Goal: Task Accomplishment & Management: Complete application form

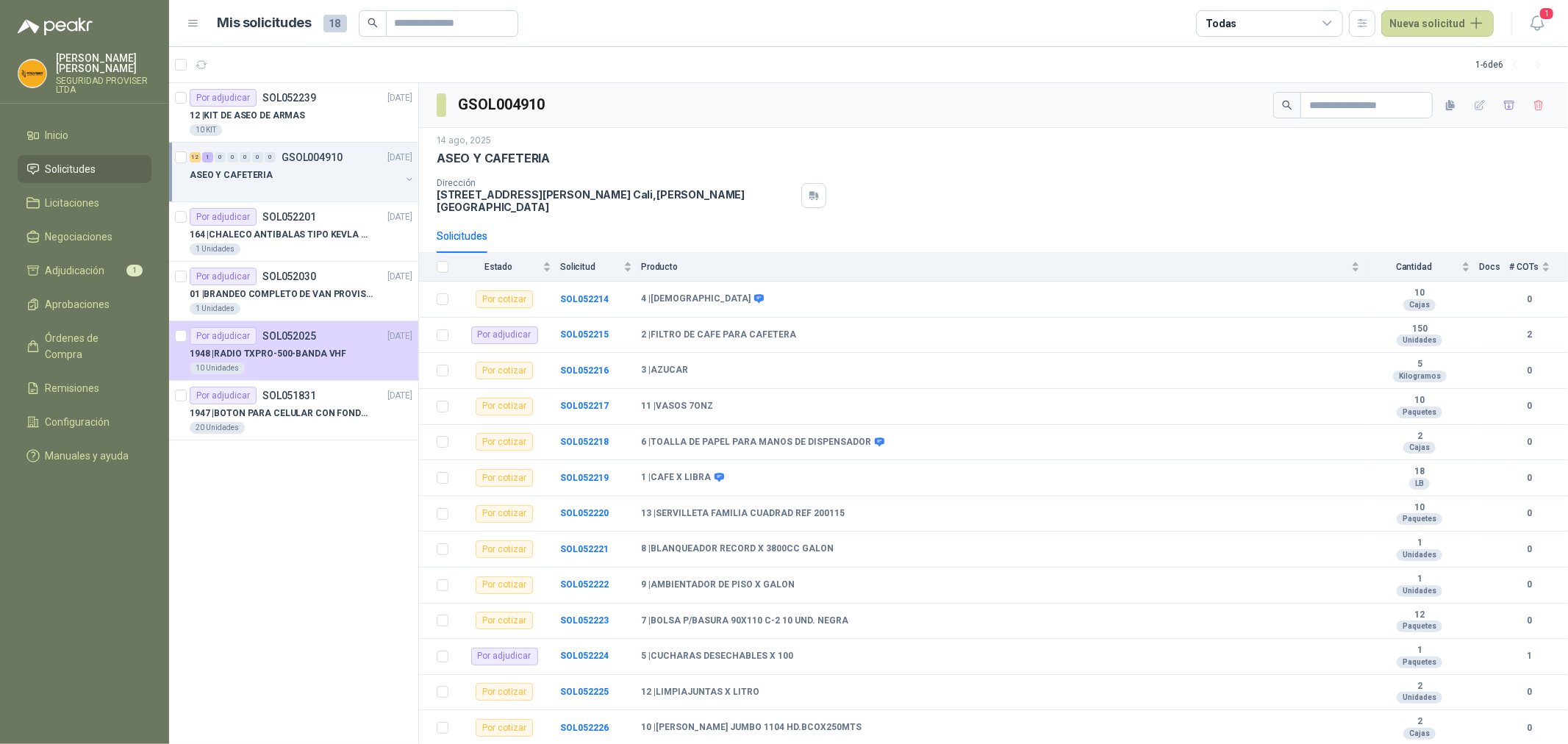
scroll to position [31, 0]
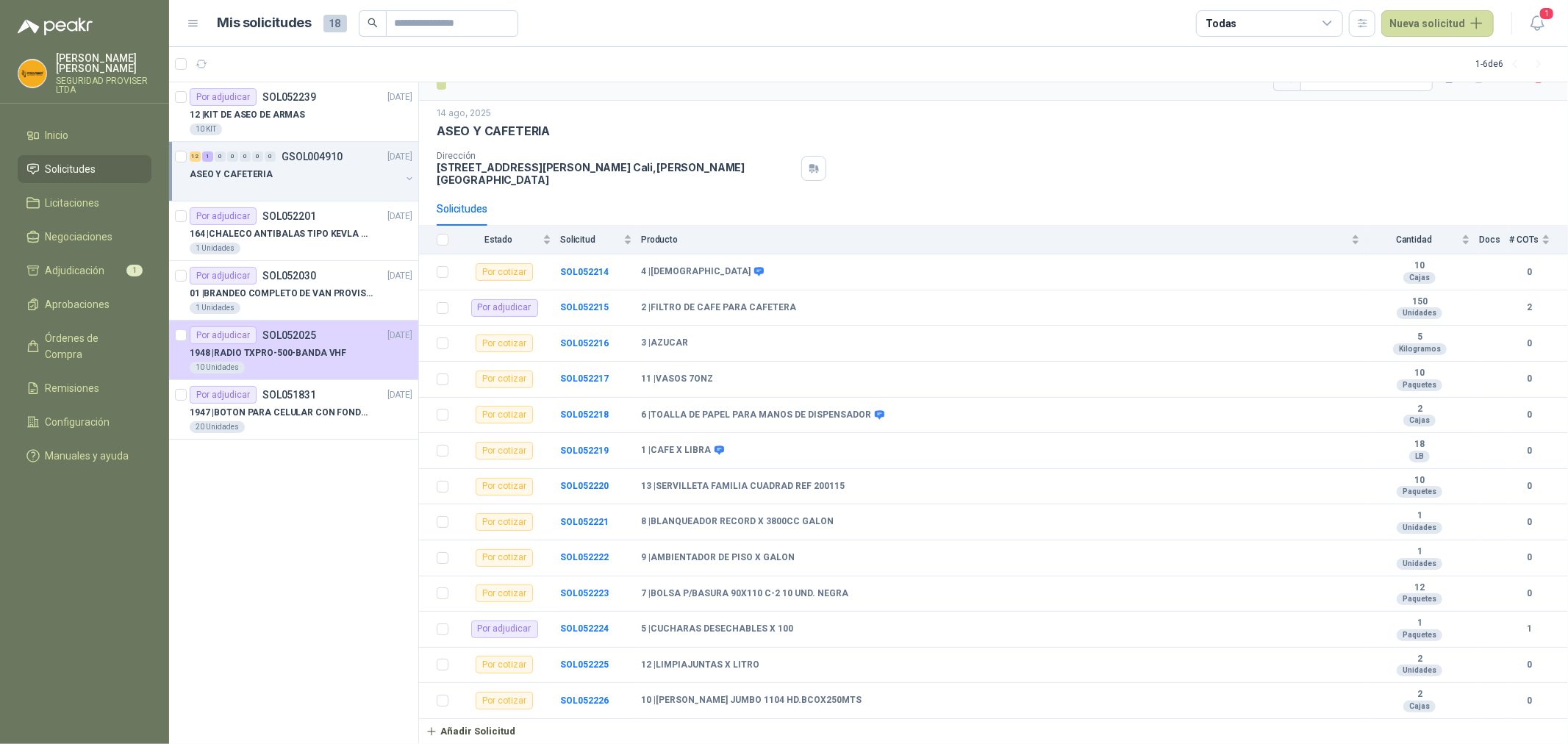
click at [119, 163] on li "Solicitudes" at bounding box center [85, 169] width 117 height 16
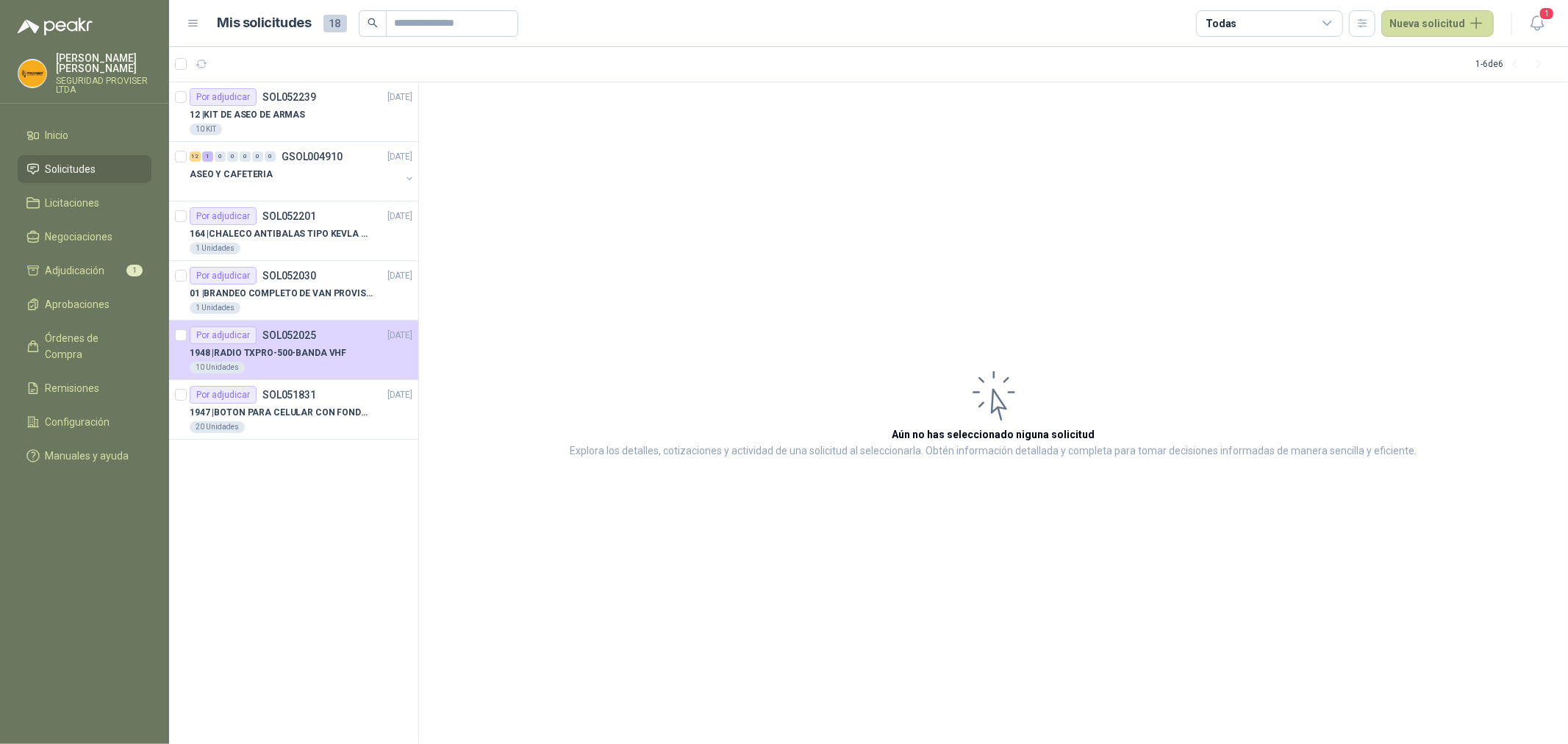
click at [94, 165] on span "Solicitudes" at bounding box center [70, 169] width 50 height 16
click at [75, 135] on li "Inicio" at bounding box center [85, 135] width 117 height 16
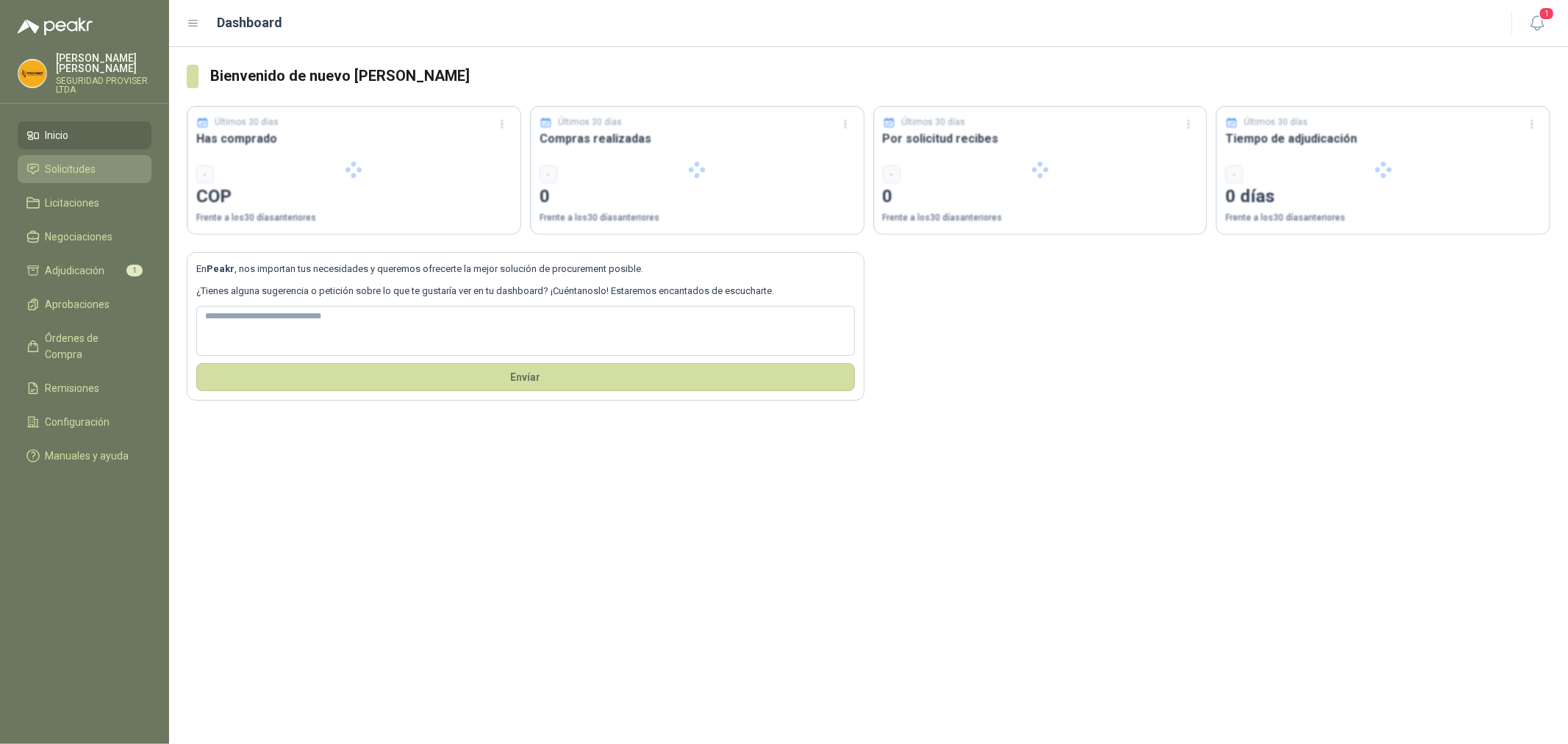
click at [87, 165] on span "Solicitudes" at bounding box center [70, 169] width 50 height 16
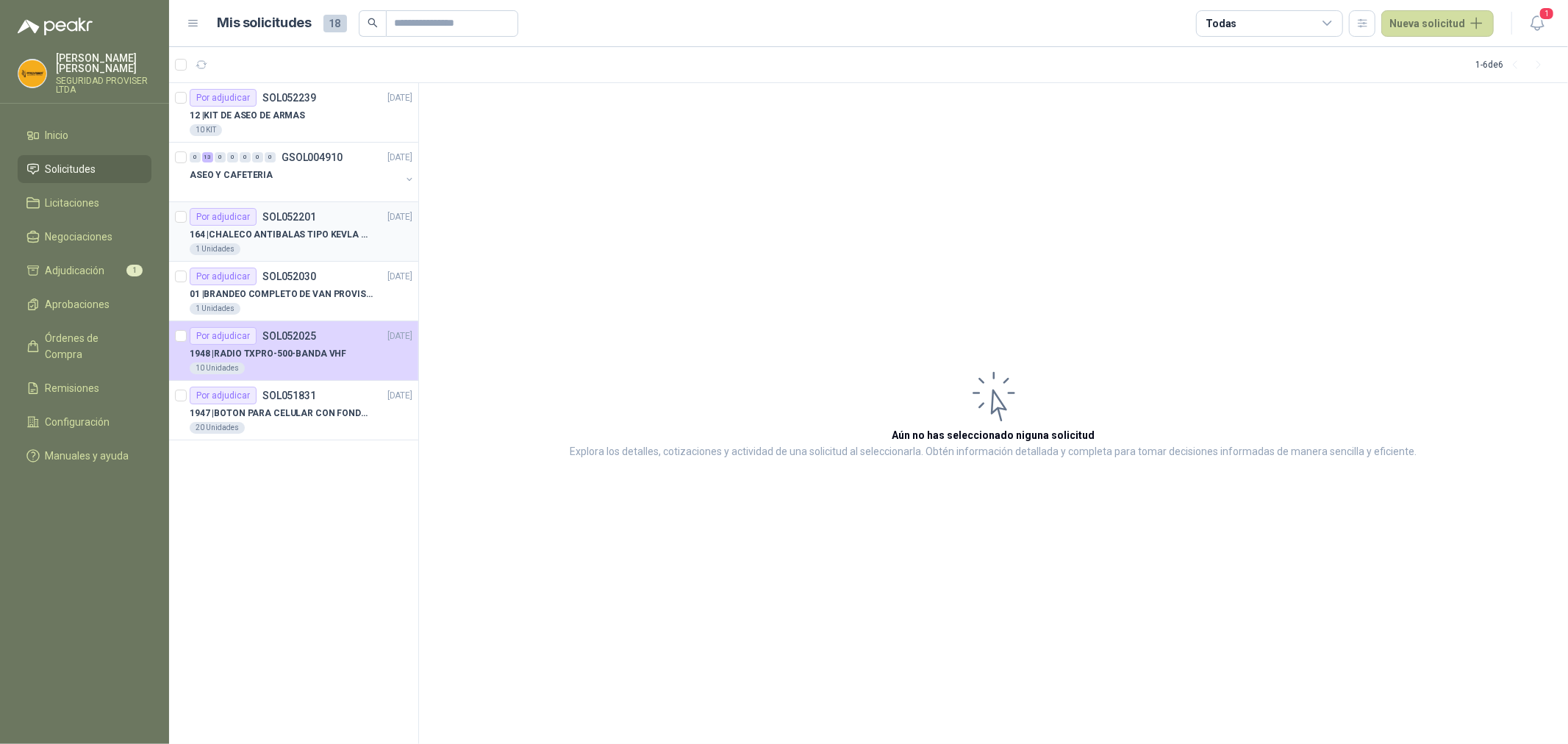
click at [335, 240] on p "164 | CHALECO ANTIBALAS TIPO KEVLA T/ M" at bounding box center [280, 235] width 183 height 14
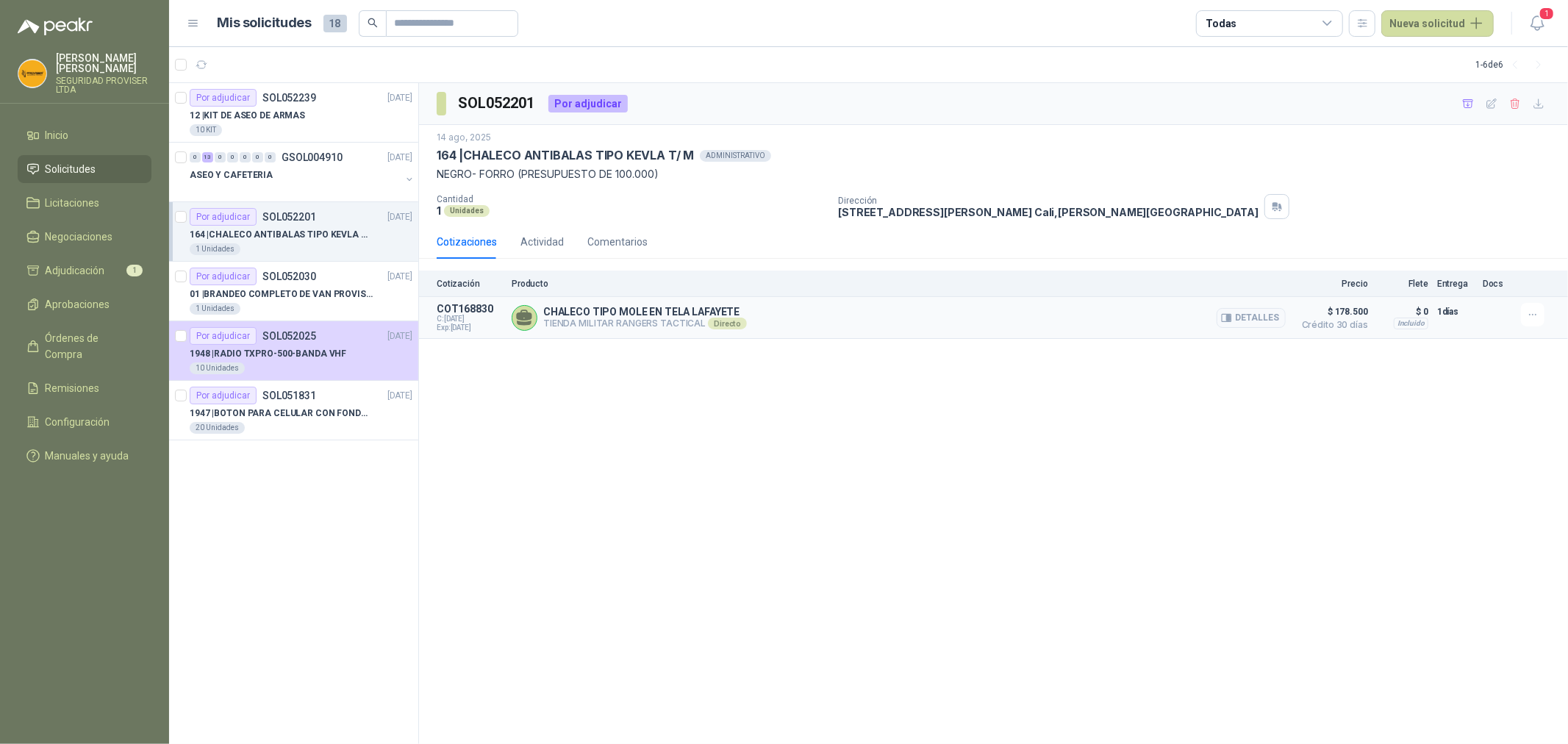
click at [820, 320] on div "CHALECO TIPO MOLE EN TELA LAFAYETE TIENDA MILITAR RANGERS TACTICAL Directo Deta…" at bounding box center [899, 318] width 774 height 30
click at [1242, 309] on button "Detalles" at bounding box center [1251, 318] width 69 height 20
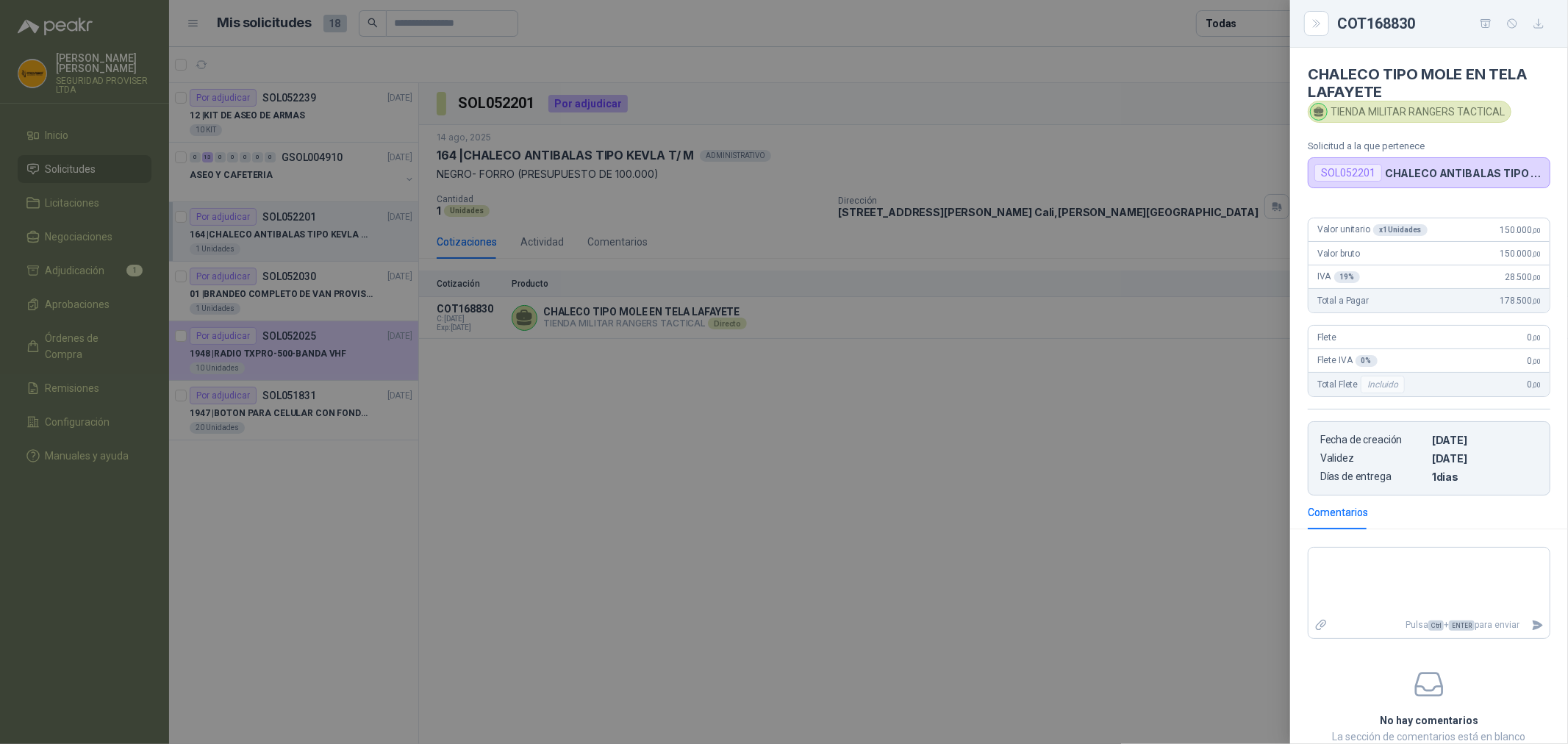
click at [645, 393] on div at bounding box center [784, 372] width 1568 height 744
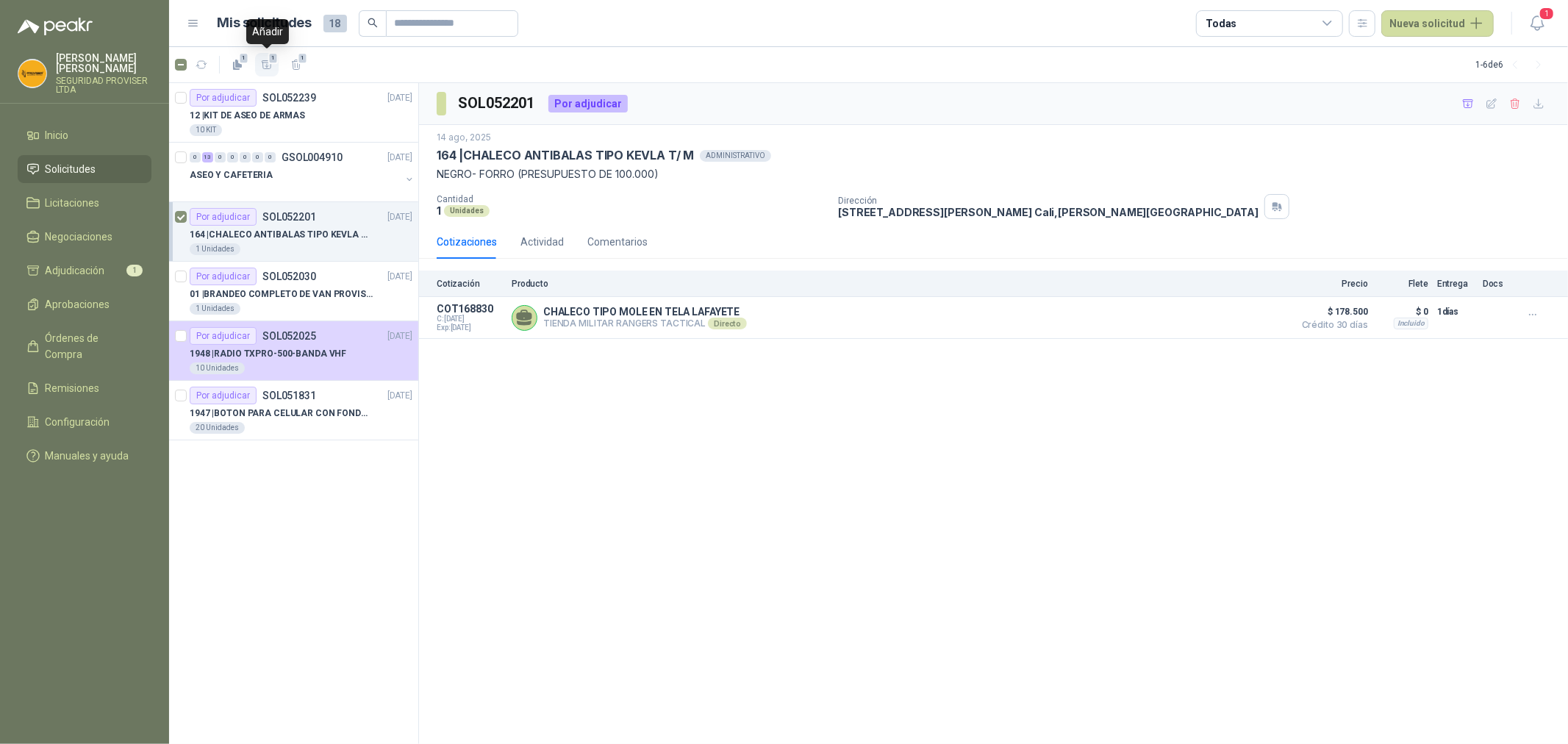
click at [269, 57] on span "1" at bounding box center [274, 58] width 10 height 12
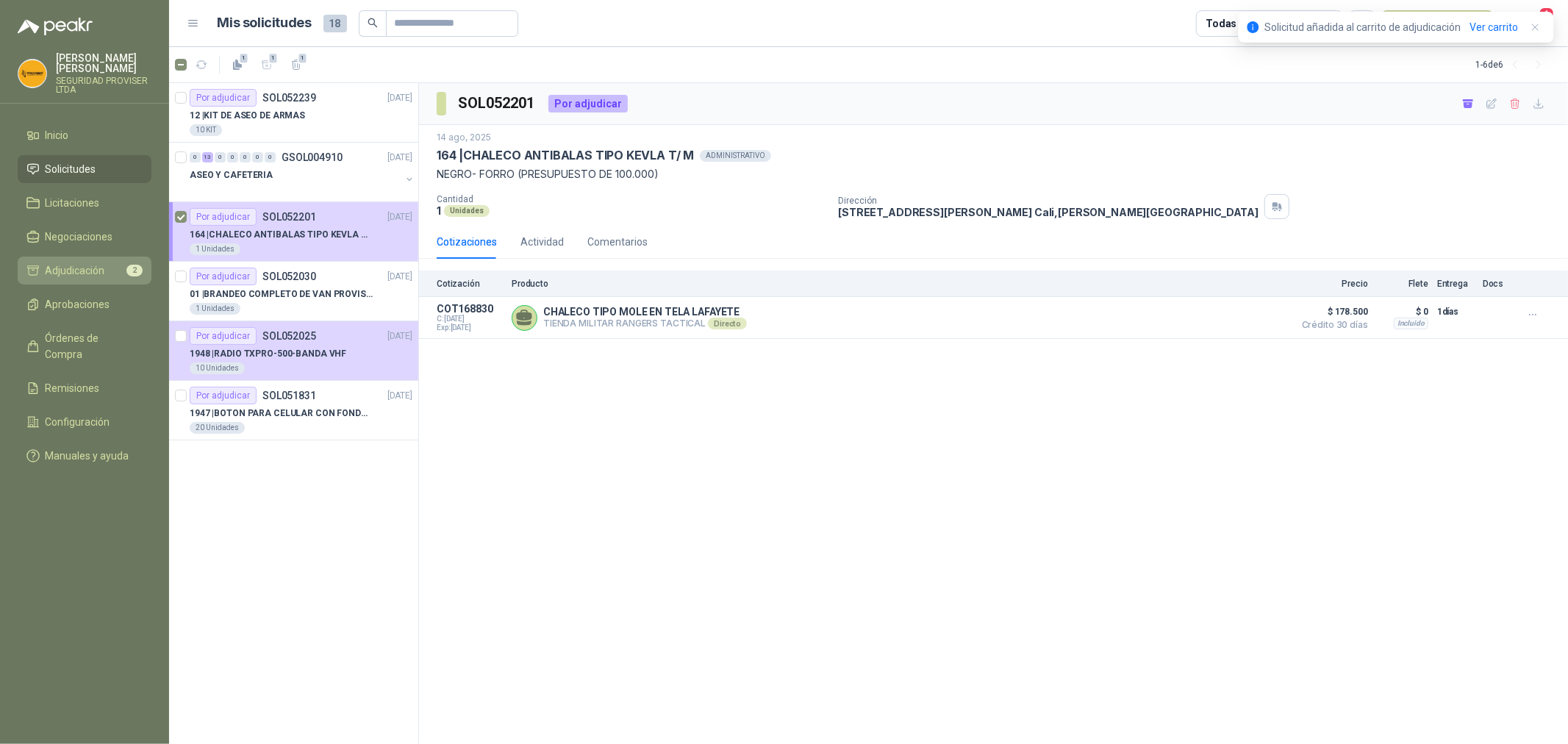
click at [105, 275] on span "Adjudicación" at bounding box center [75, 271] width 59 height 16
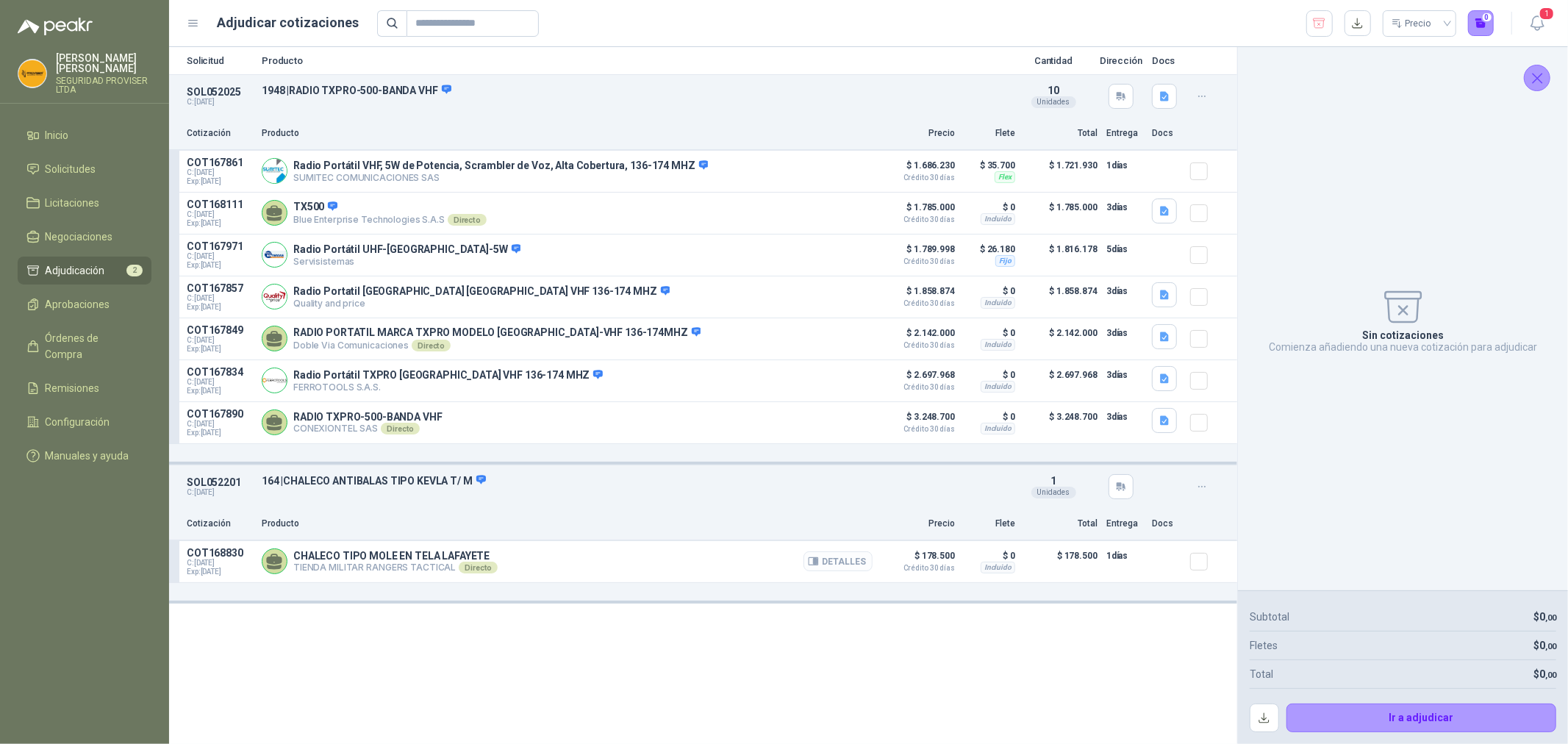
click at [848, 568] on button "Detalles" at bounding box center [838, 561] width 69 height 20
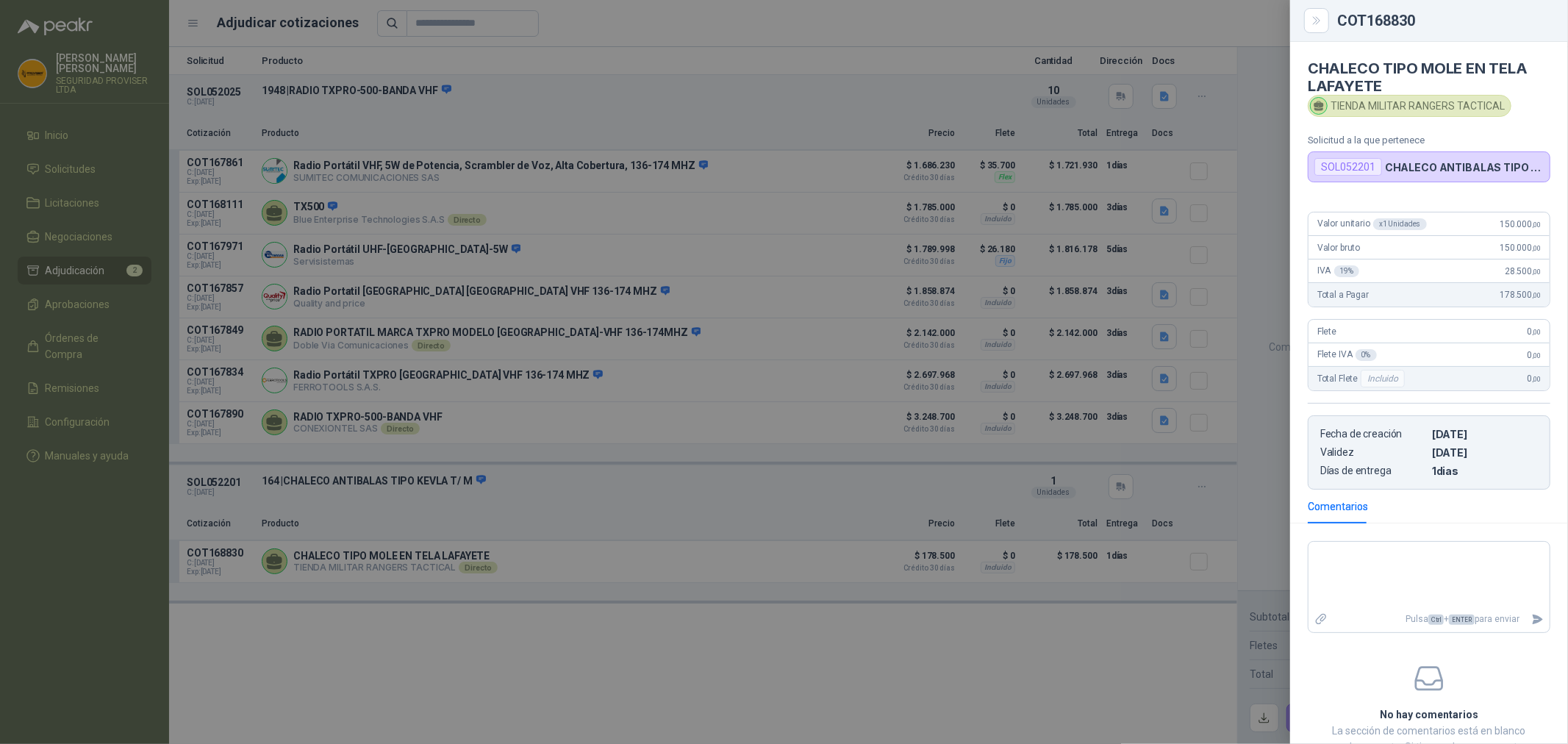
click at [934, 55] on div at bounding box center [784, 372] width 1568 height 744
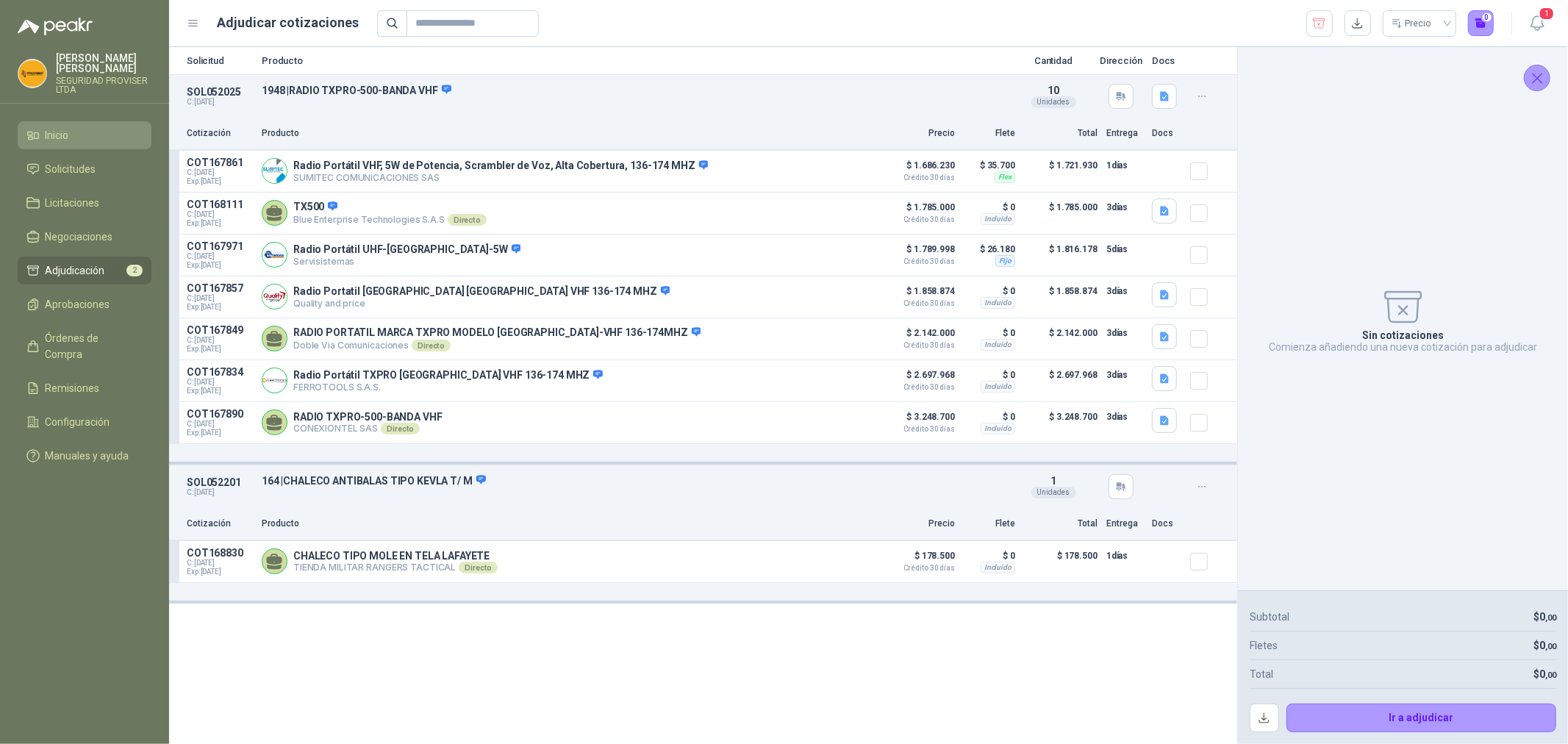
click at [72, 137] on li "Inicio" at bounding box center [85, 135] width 117 height 16
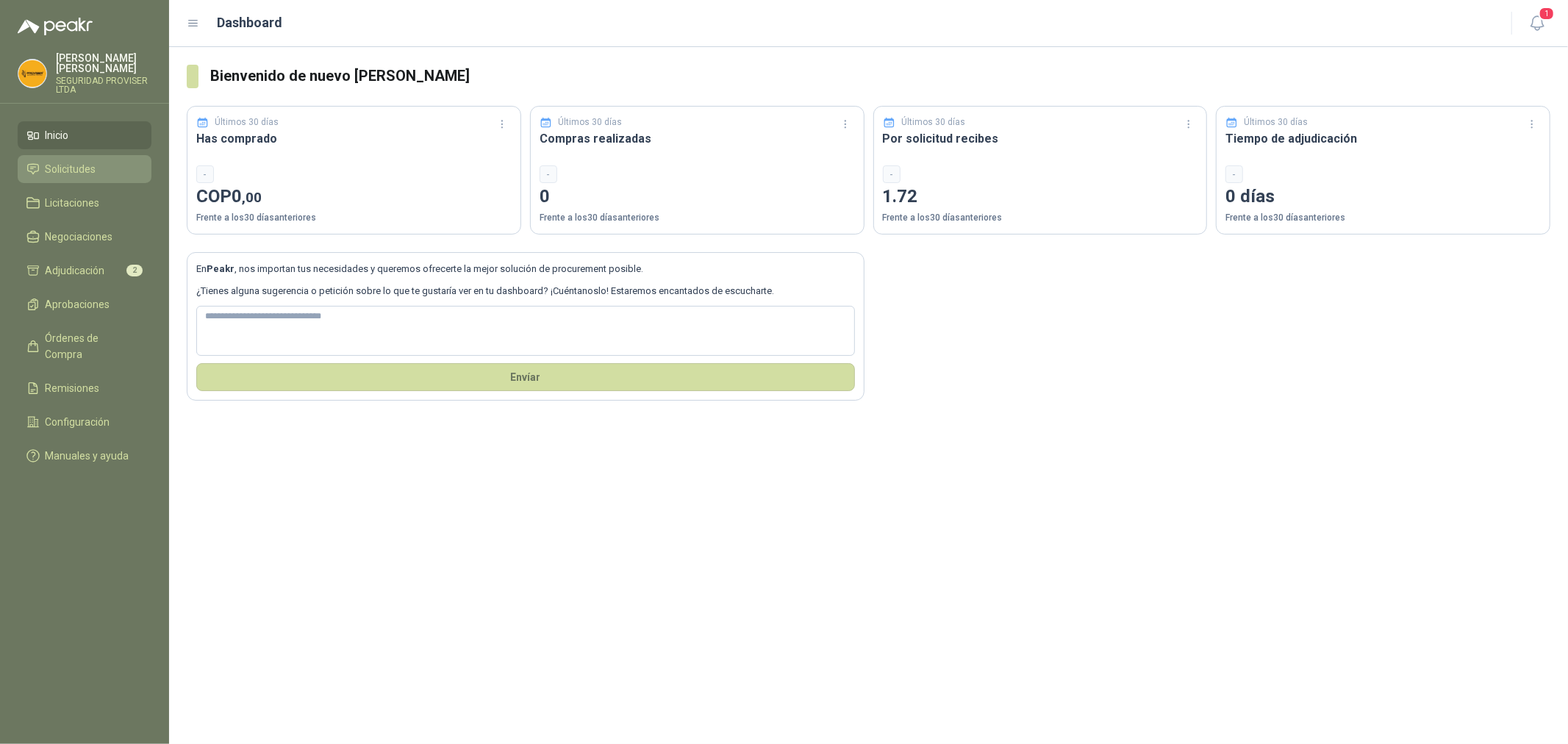
click at [82, 165] on span "Solicitudes" at bounding box center [70, 169] width 50 height 16
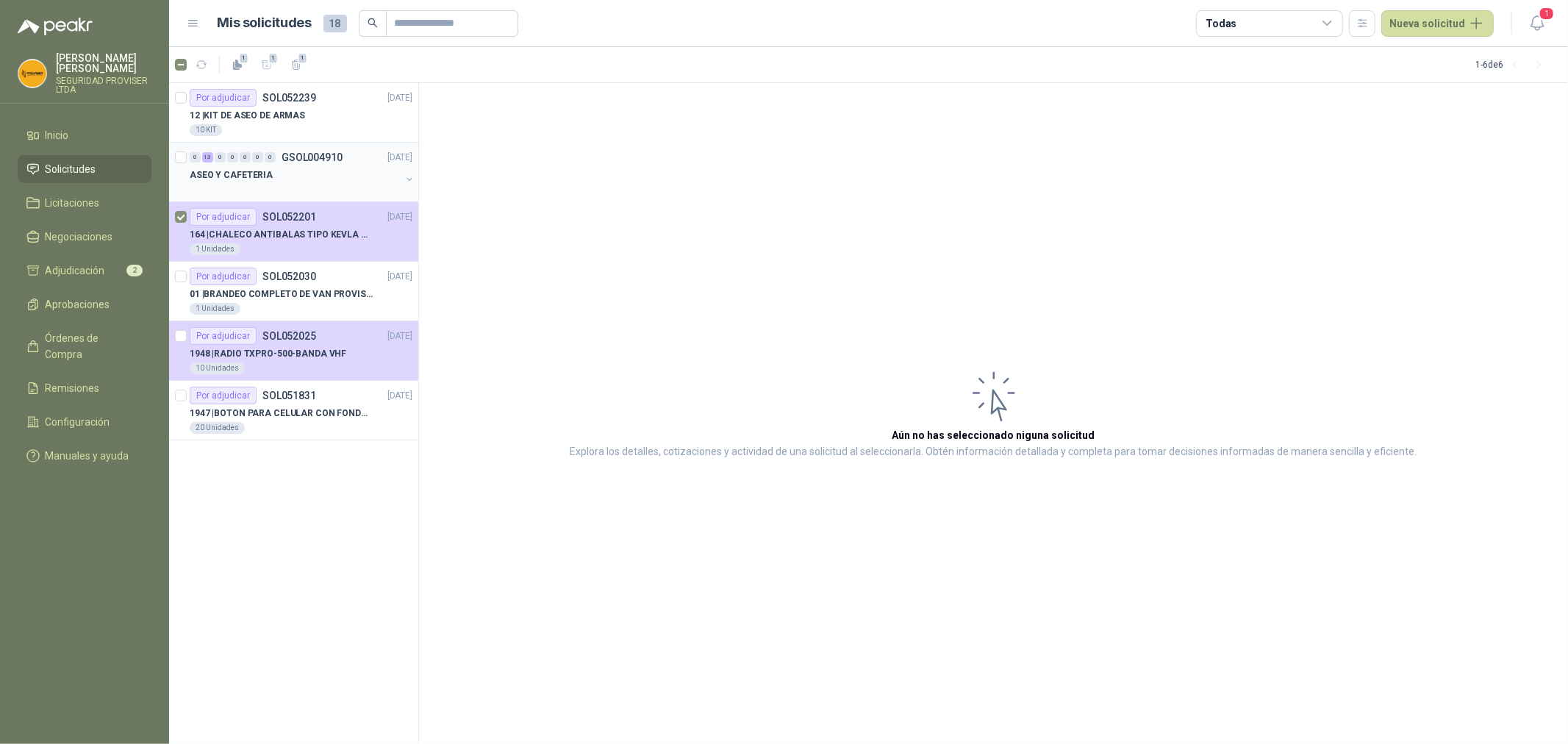
click at [353, 163] on div "0 13 0 0 0 0 0 GSOL004910 [DATE]" at bounding box center [302, 157] width 226 height 18
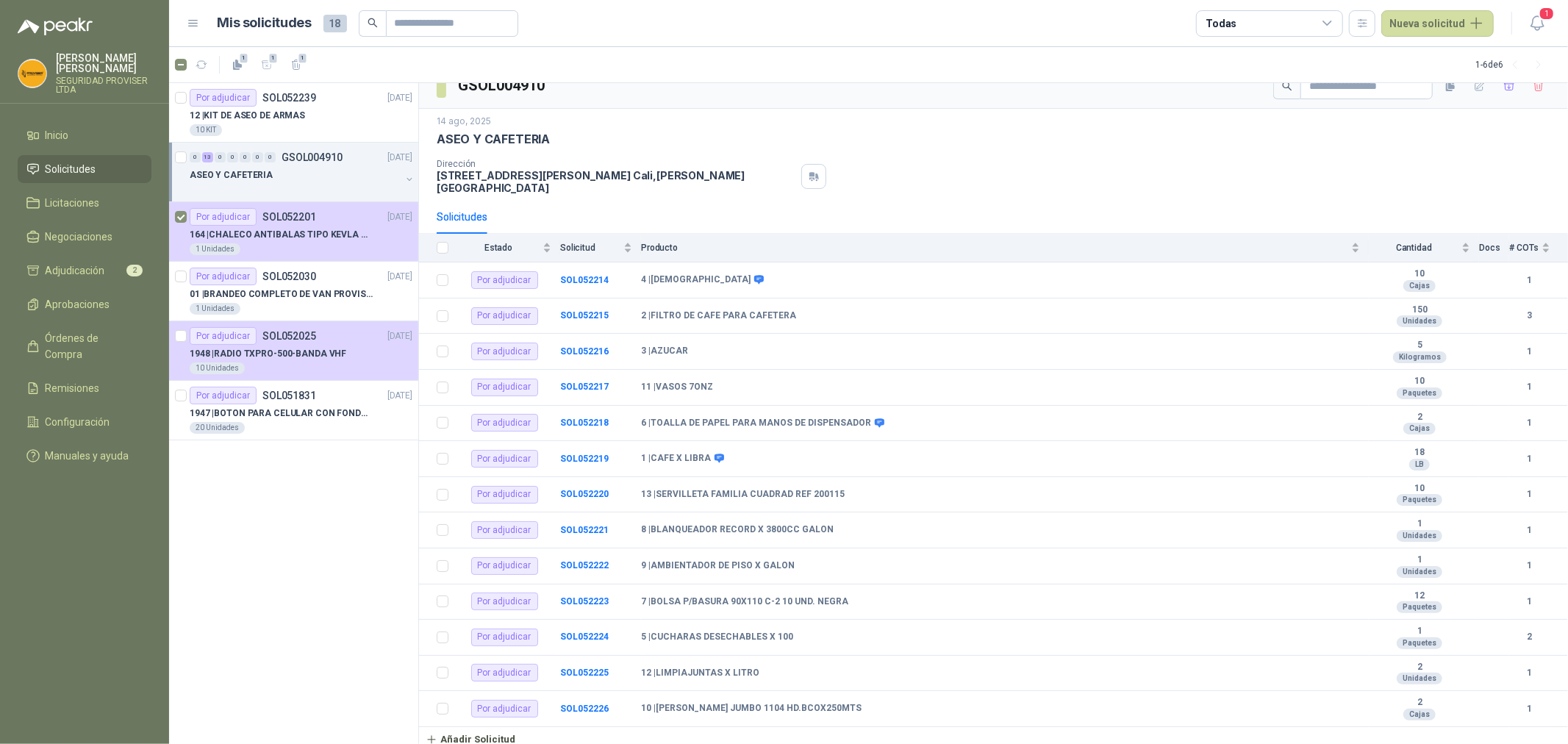
scroll to position [31, 0]
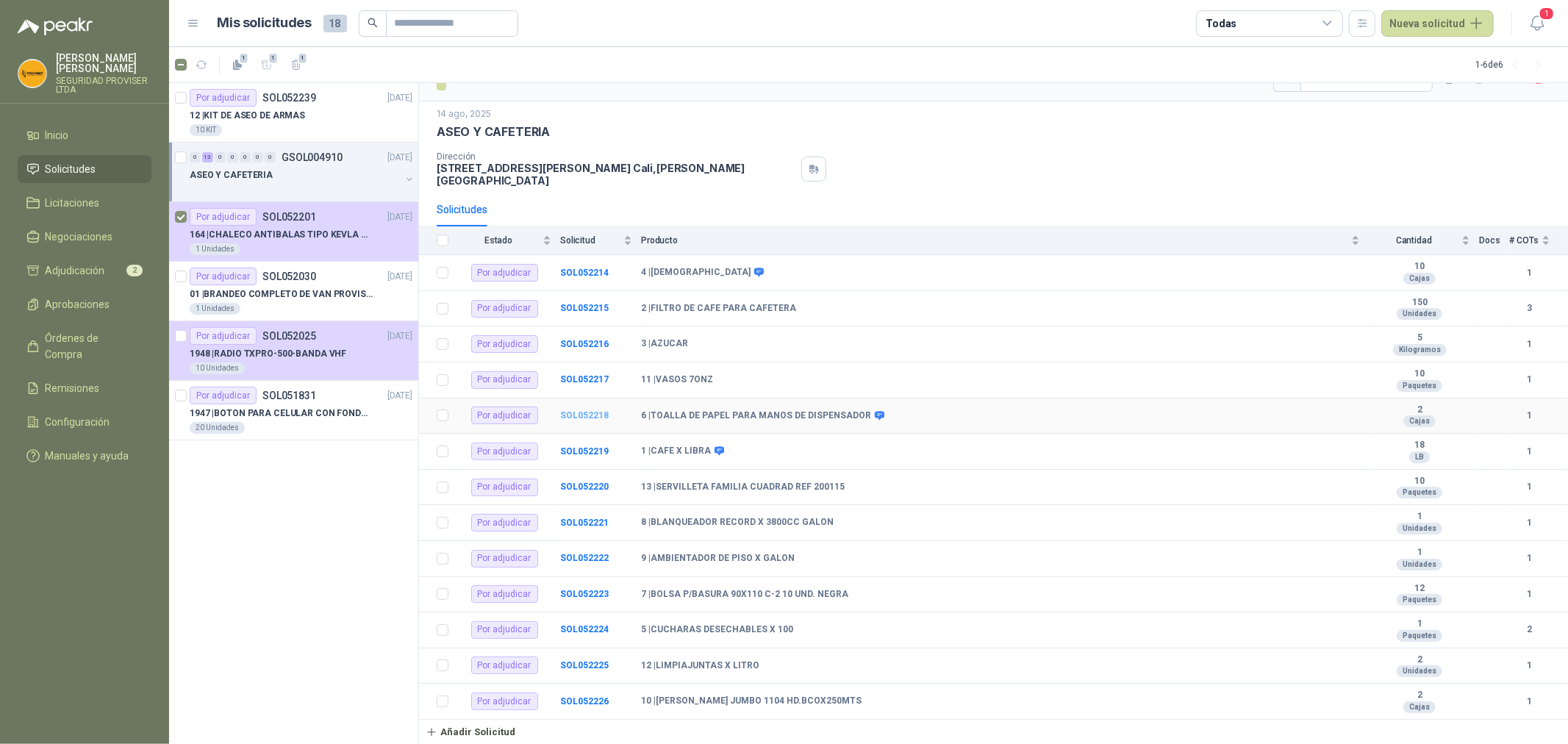
click at [582, 410] on b "SOL052218" at bounding box center [584, 415] width 48 height 10
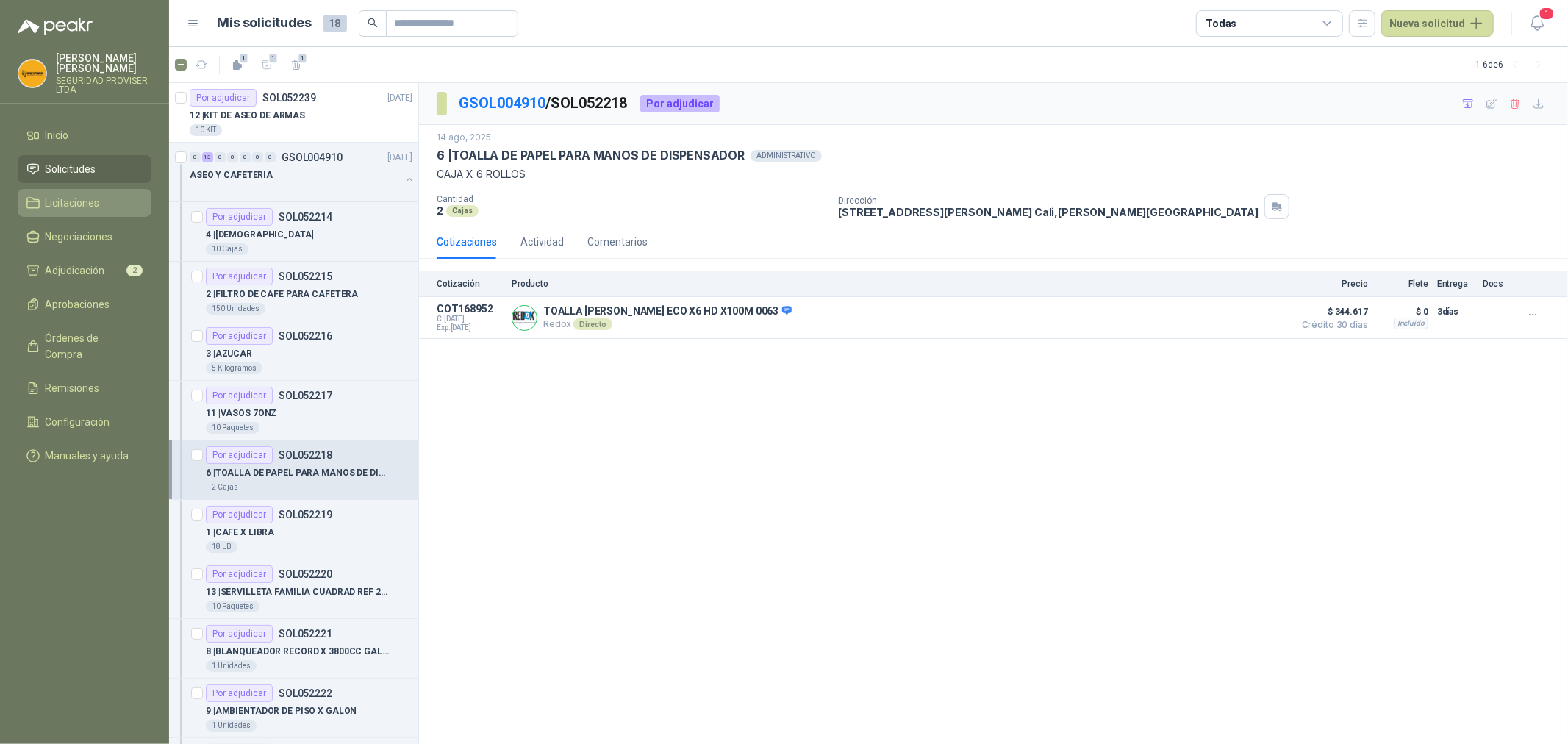
click at [105, 201] on li "Licitaciones" at bounding box center [85, 203] width 117 height 16
click at [90, 167] on span "Solicitudes" at bounding box center [70, 169] width 50 height 16
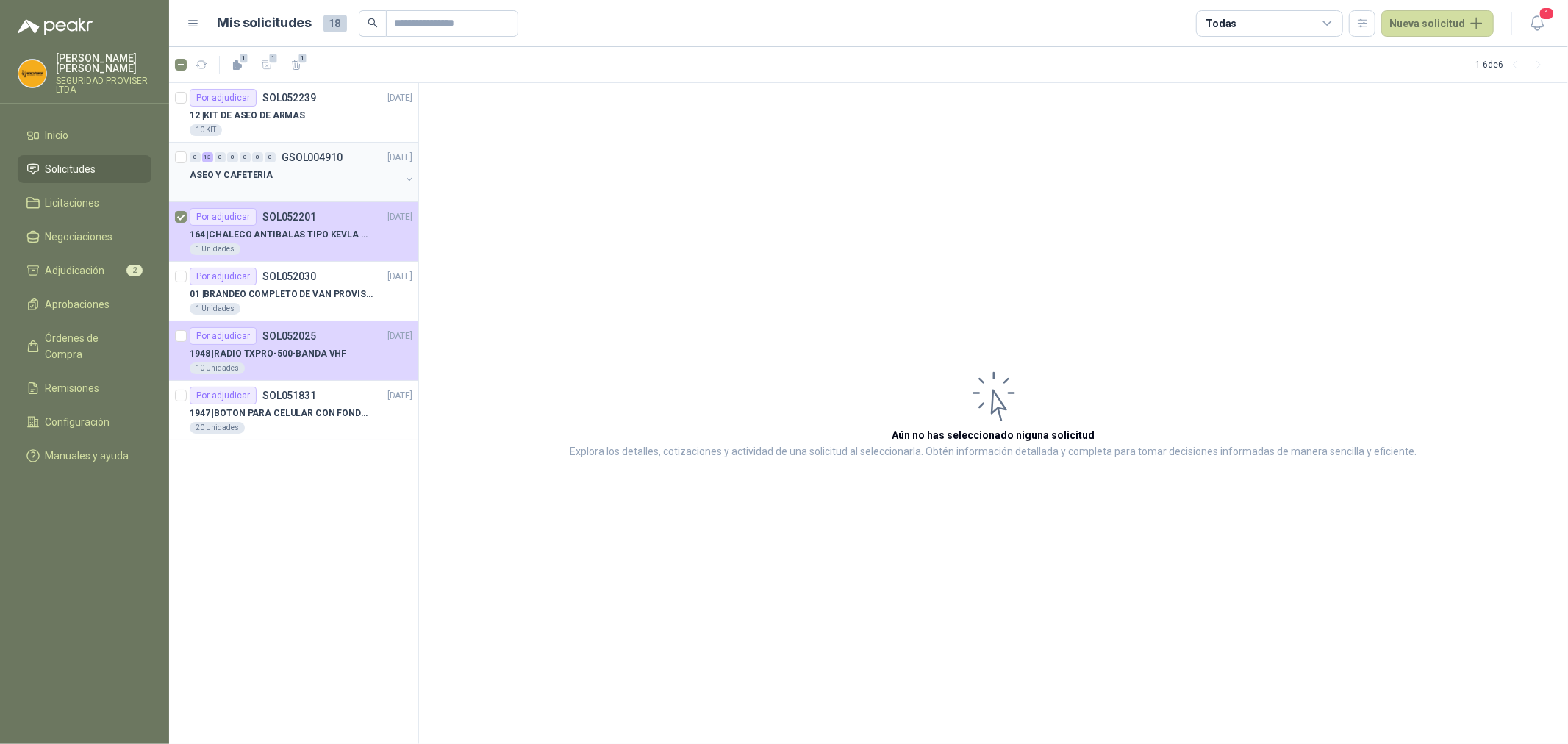
click at [363, 167] on div "ASEO Y CAFETERIA" at bounding box center [295, 175] width 211 height 18
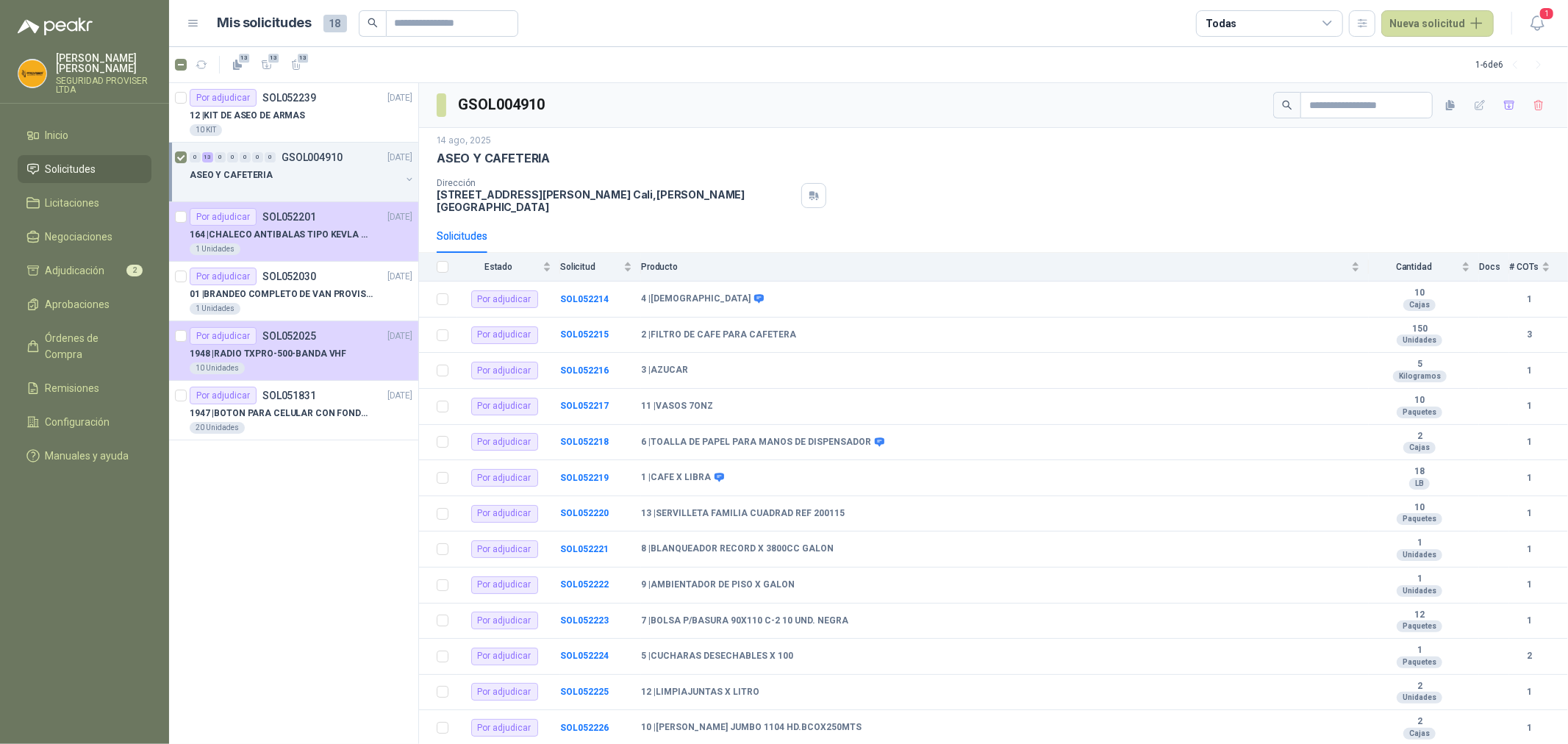
click at [408, 179] on button "button" at bounding box center [410, 180] width 12 height 12
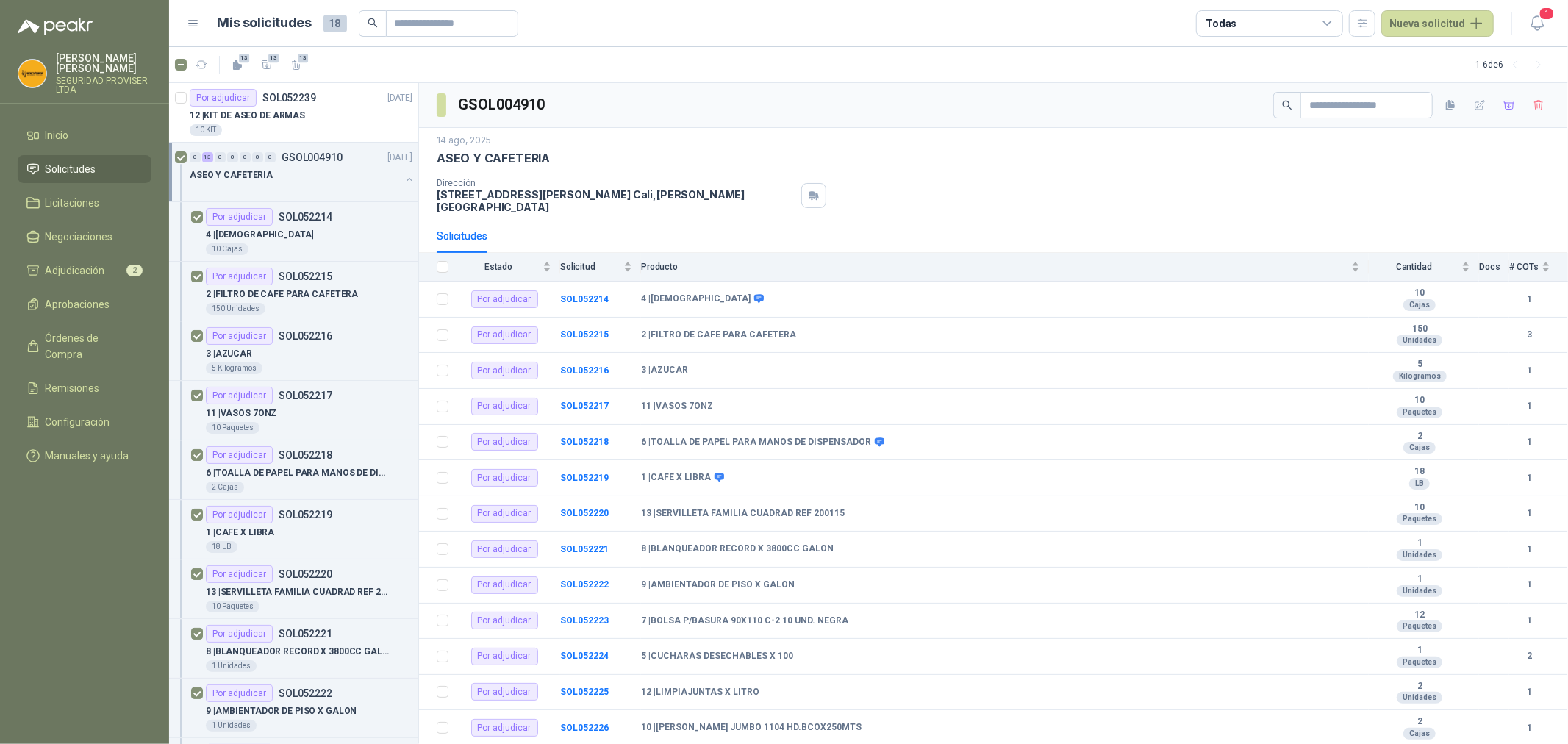
scroll to position [1, 0]
click at [404, 174] on button "button" at bounding box center [410, 179] width 12 height 12
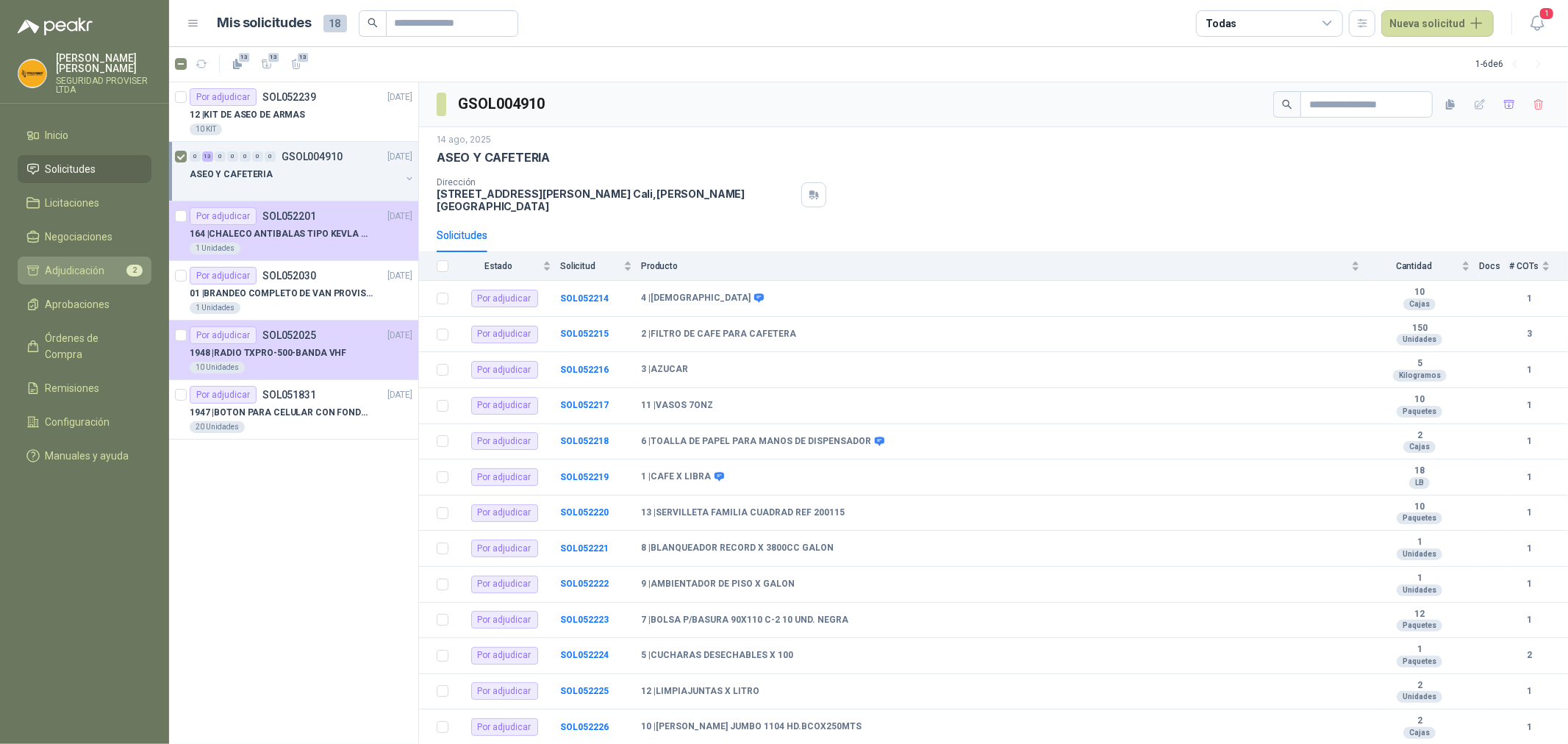
click at [79, 264] on span "Adjudicación" at bounding box center [75, 271] width 59 height 16
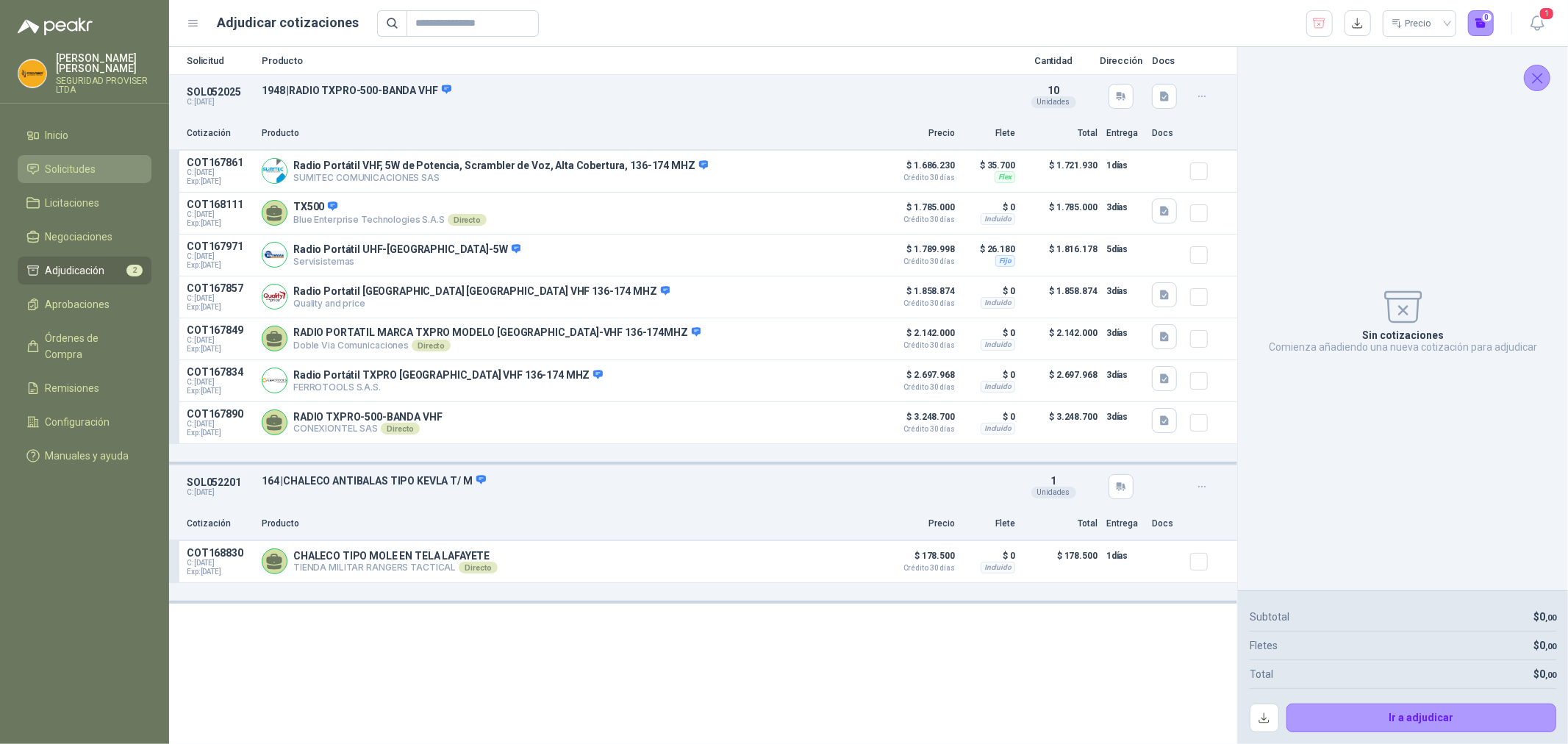
click at [77, 169] on span "Solicitudes" at bounding box center [70, 169] width 50 height 16
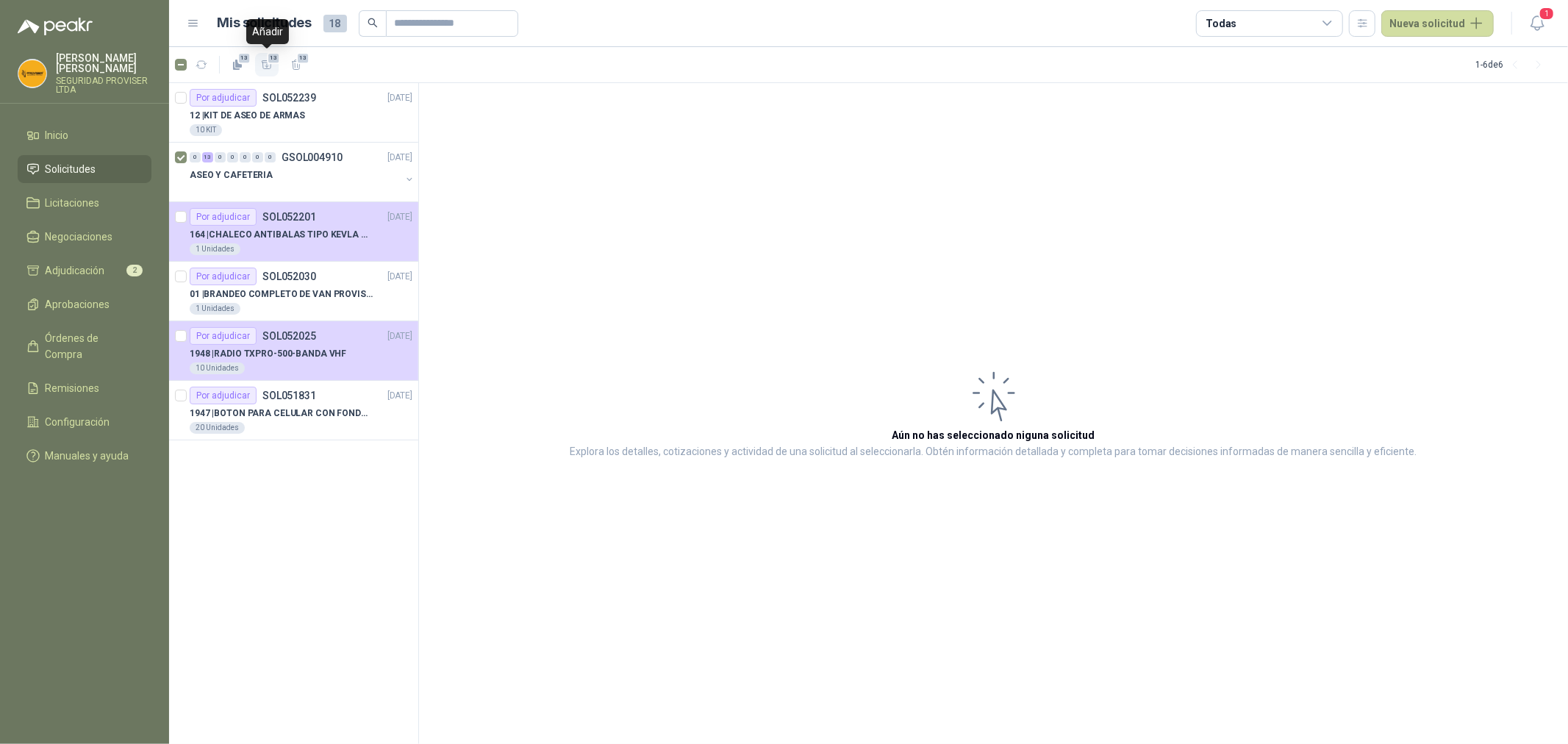
click at [260, 62] on button "13" at bounding box center [267, 65] width 24 height 24
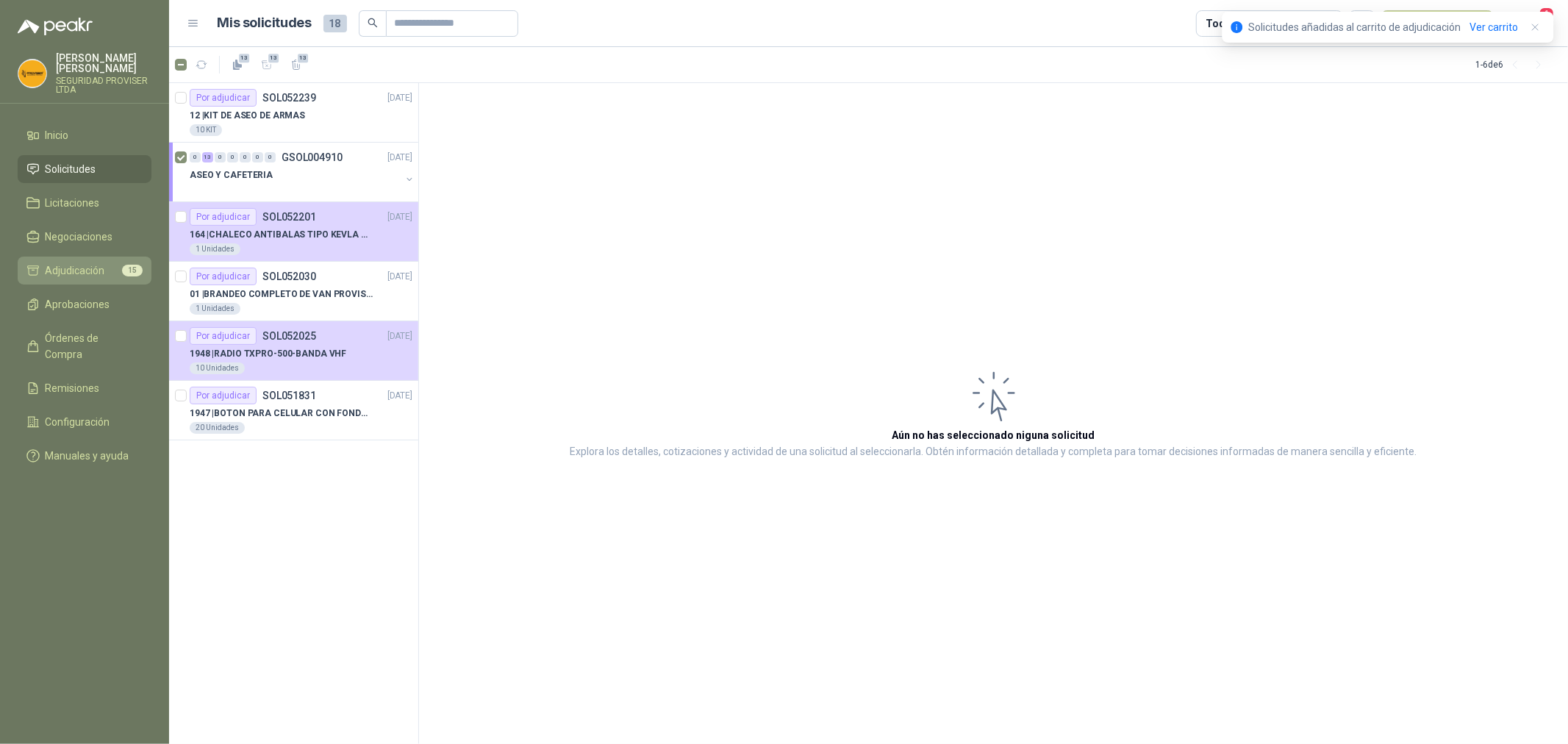
click at [79, 258] on link "Adjudicación 15" at bounding box center [84, 271] width 133 height 28
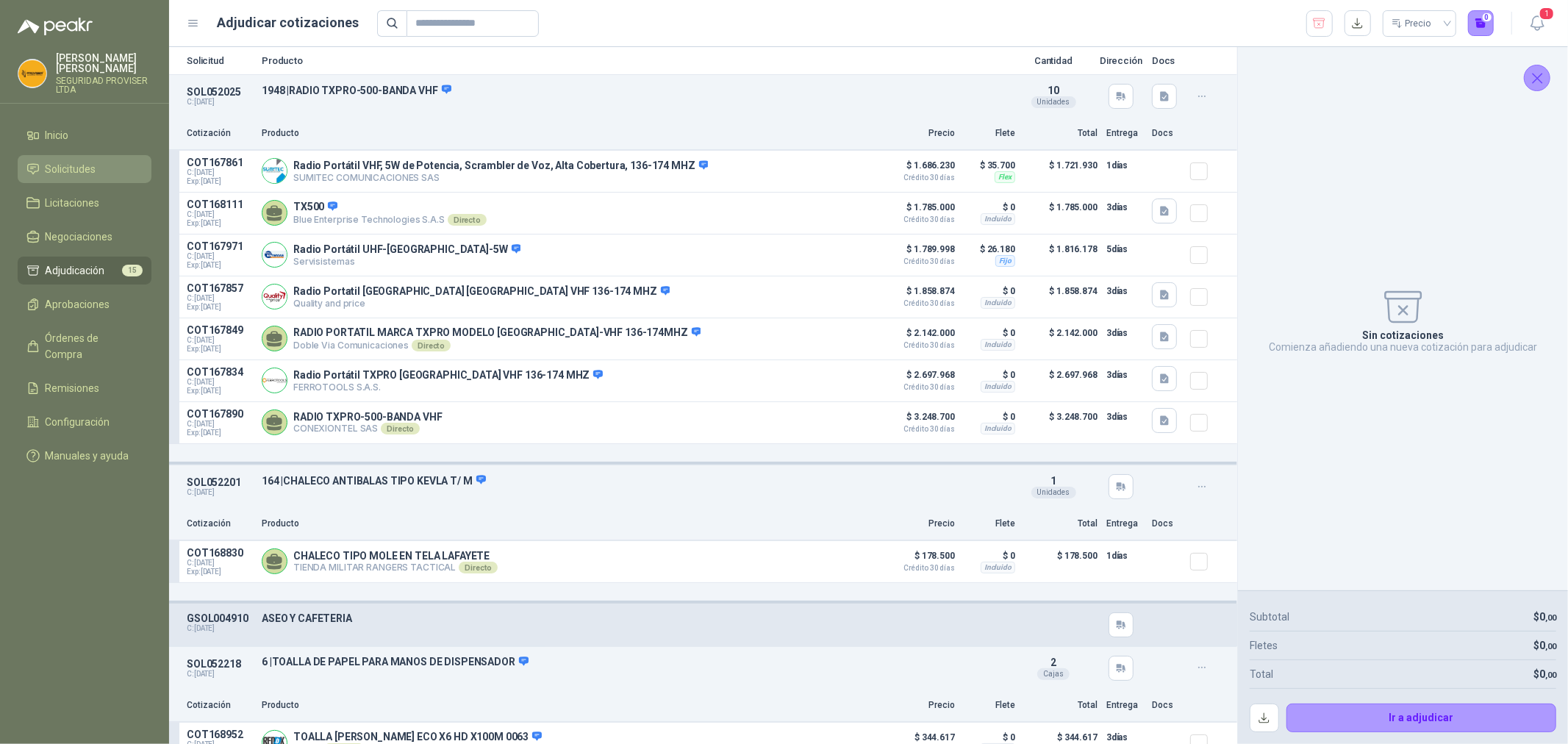
click at [86, 167] on span "Solicitudes" at bounding box center [70, 169] width 50 height 16
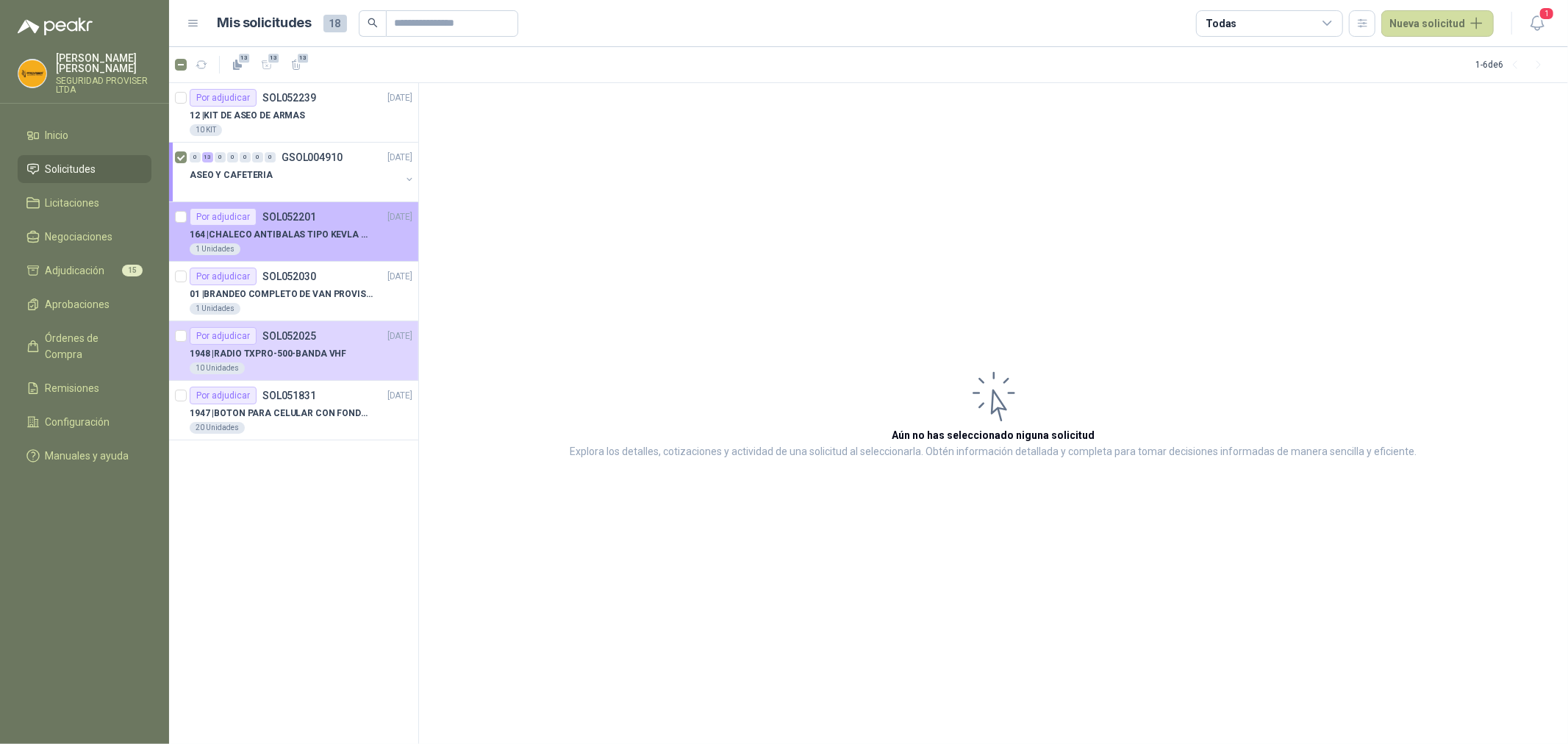
click at [314, 241] on div "164 | CHALECO ANTIBALAS TIPO KEVLA T/ M" at bounding box center [301, 235] width 223 height 18
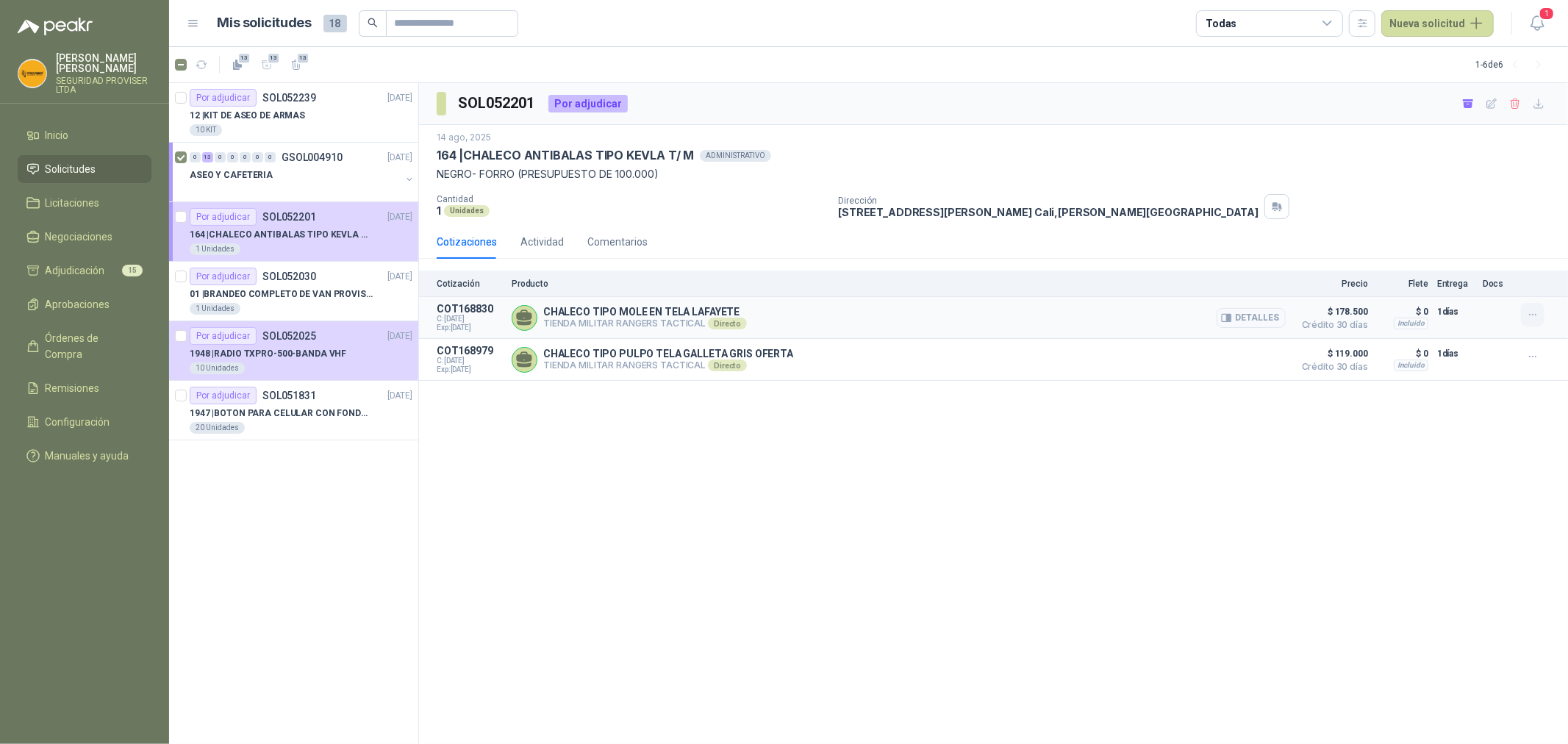
click at [1537, 317] on icon "button" at bounding box center [1532, 315] width 13 height 13
click at [1490, 286] on button "Ignorar" at bounding box center [1503, 283] width 118 height 24
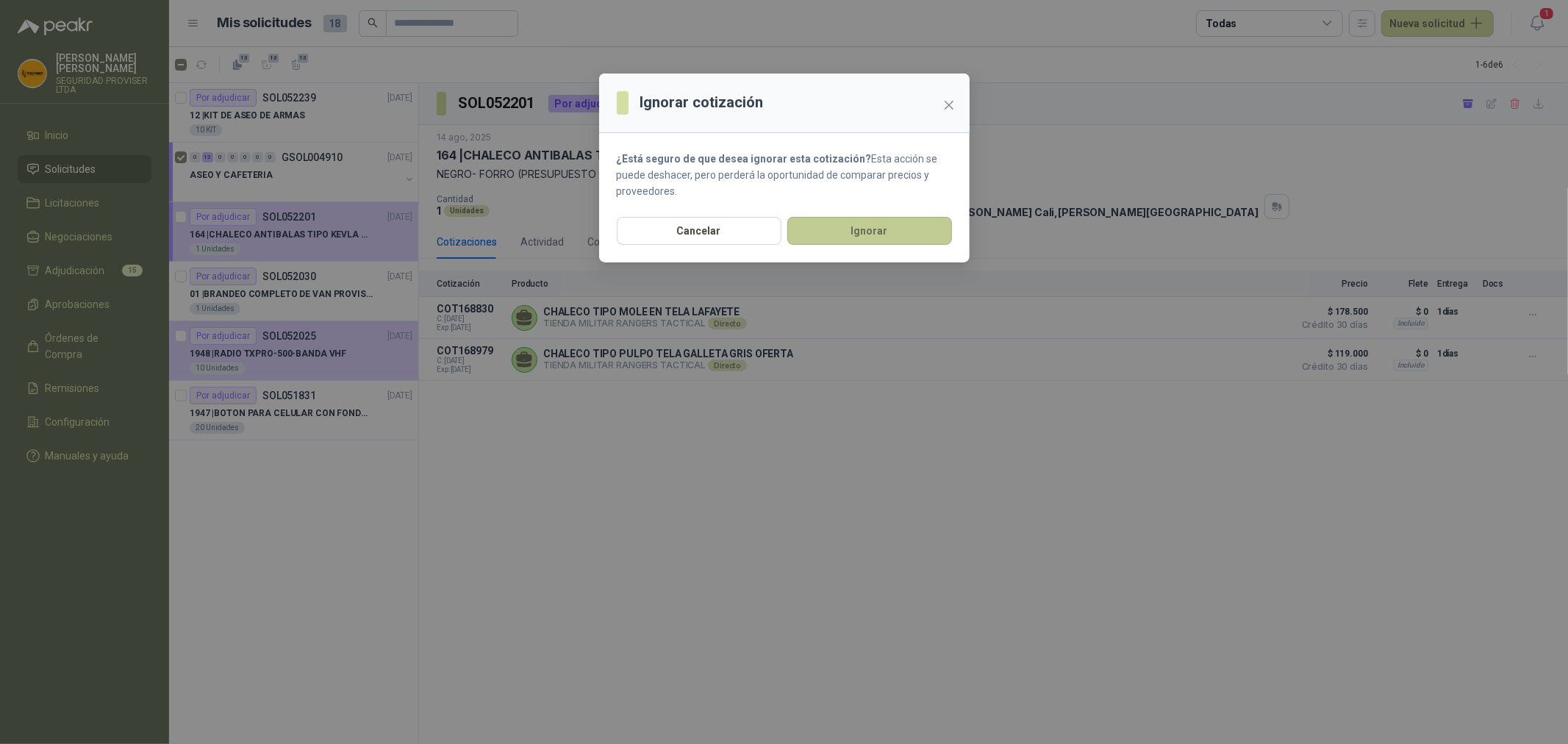
click at [870, 234] on button "Ignorar" at bounding box center [869, 231] width 165 height 28
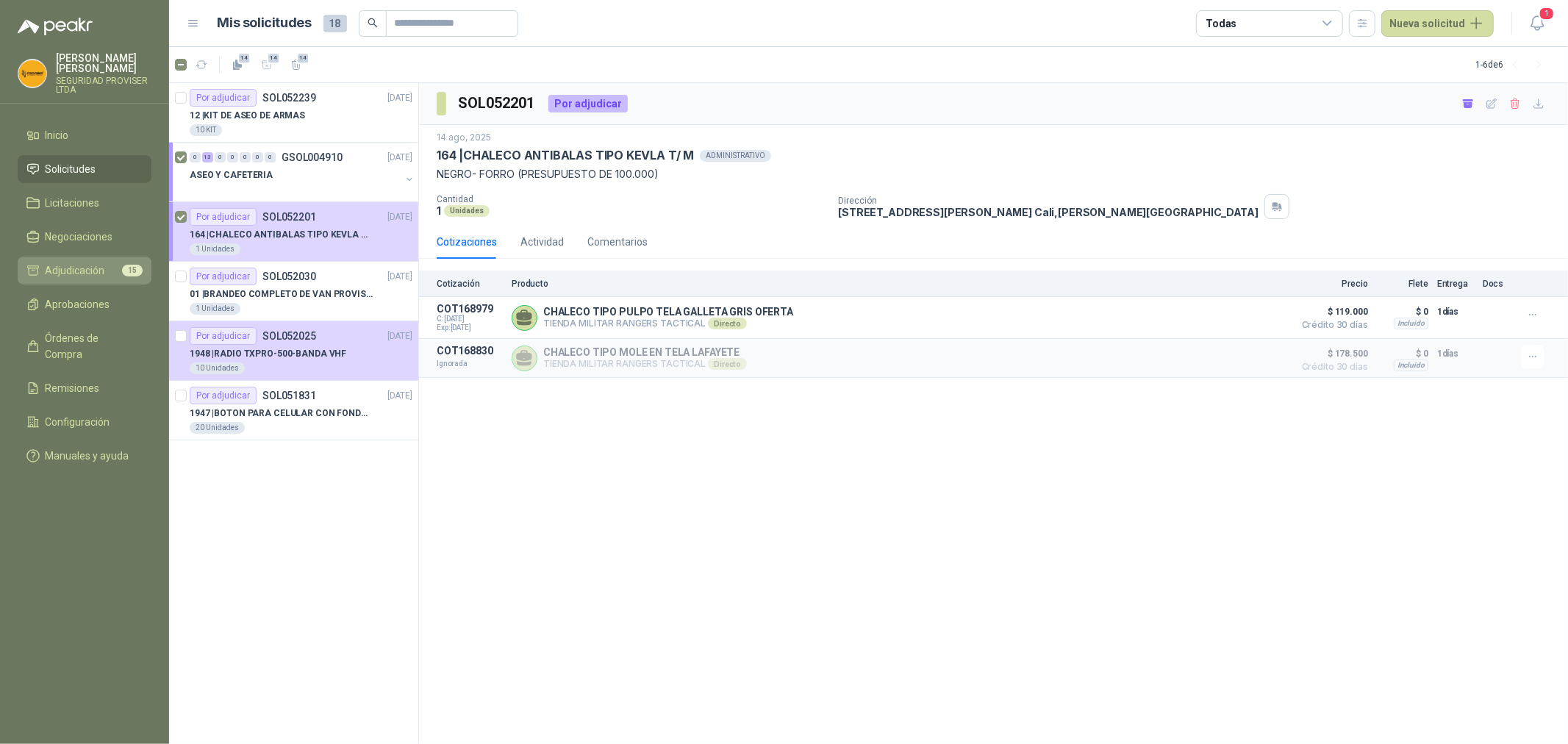
click at [105, 266] on span "Adjudicación" at bounding box center [75, 271] width 59 height 16
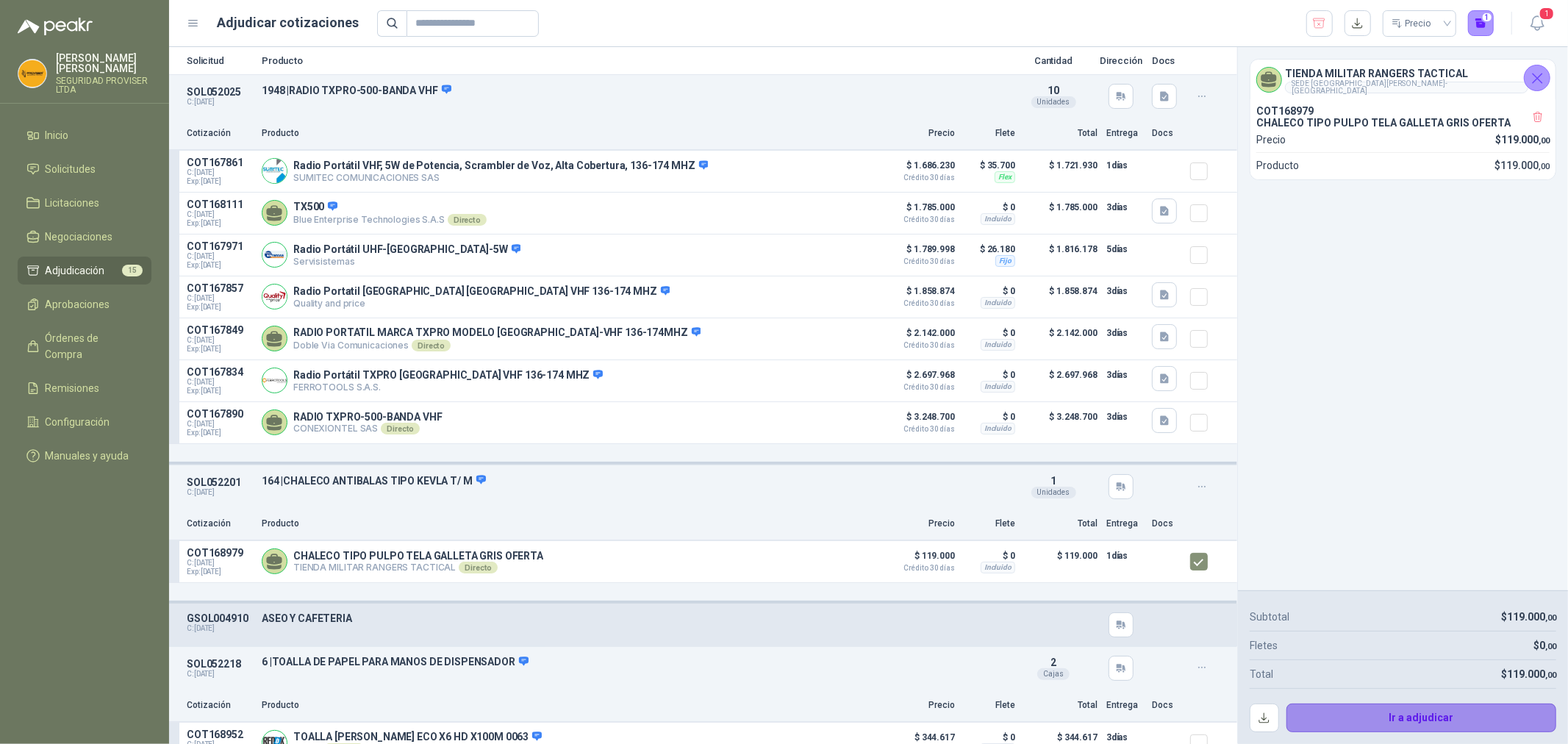
click at [1445, 721] on button "Ir a adjudicar" at bounding box center [1422, 718] width 271 height 30
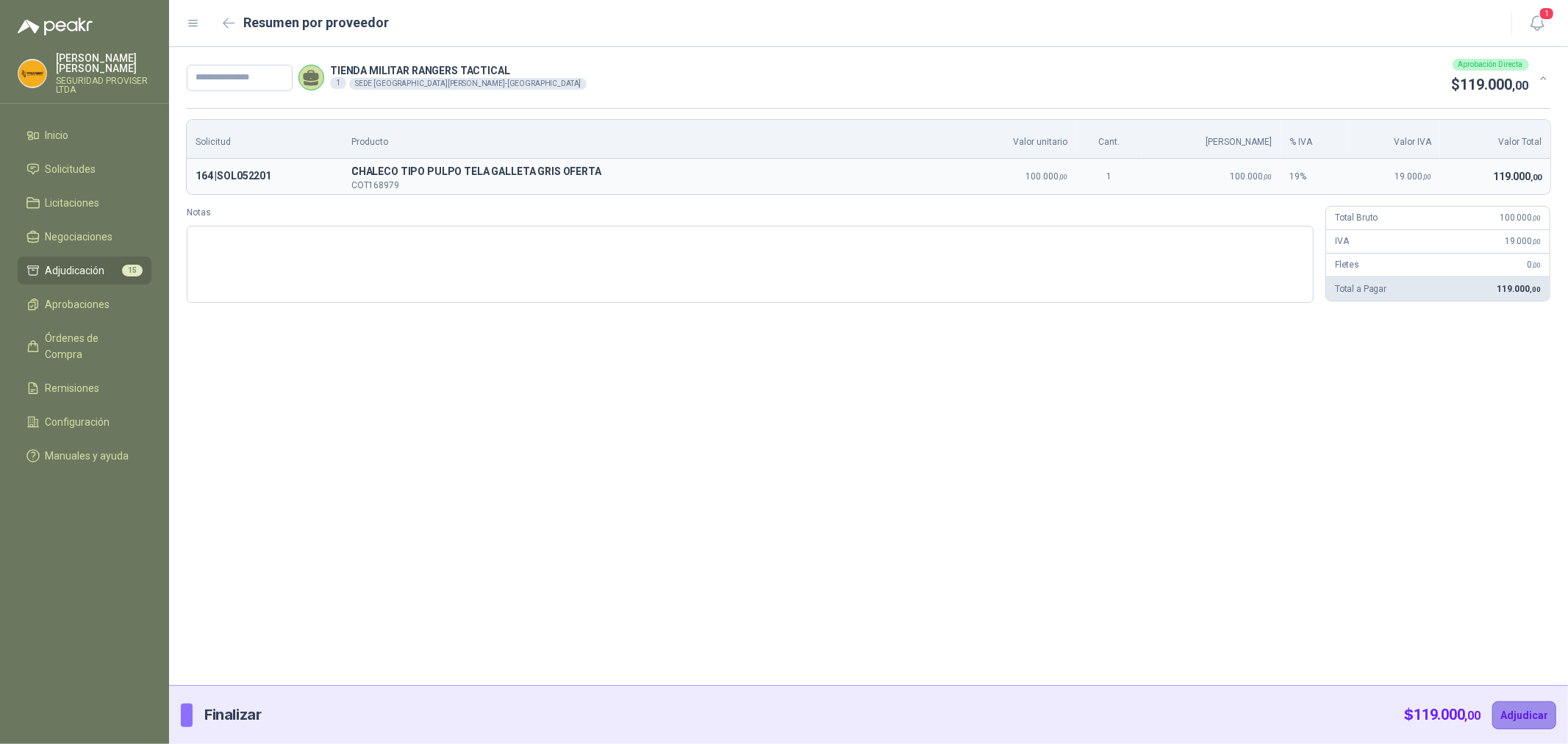
click at [1525, 711] on button "Adjudicar" at bounding box center [1524, 715] width 64 height 28
click at [262, 81] on input "text" at bounding box center [239, 78] width 106 height 27
type input "***"
click at [1524, 716] on button "Adjudicar" at bounding box center [1524, 715] width 64 height 28
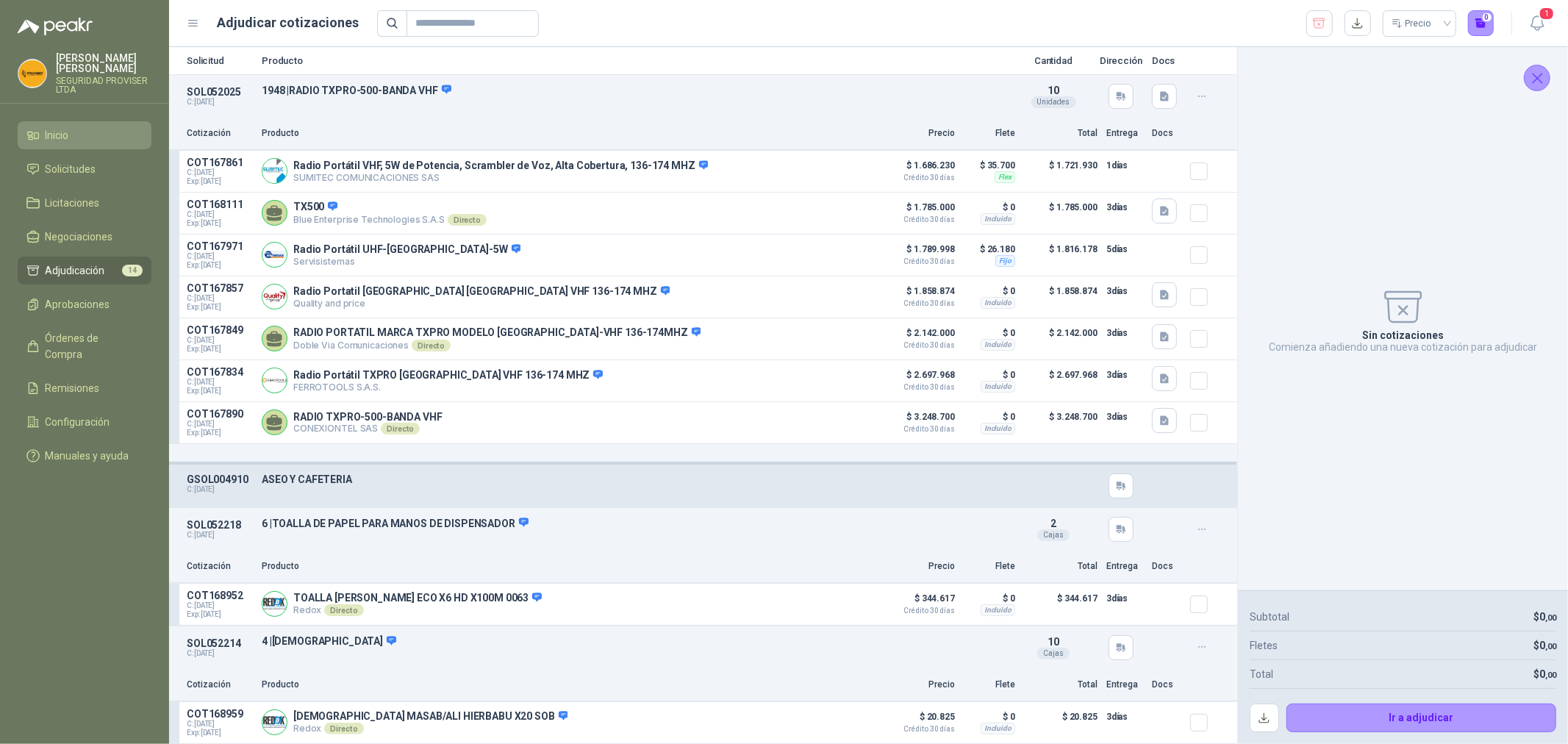
click at [70, 148] on link "Inicio" at bounding box center [84, 135] width 133 height 28
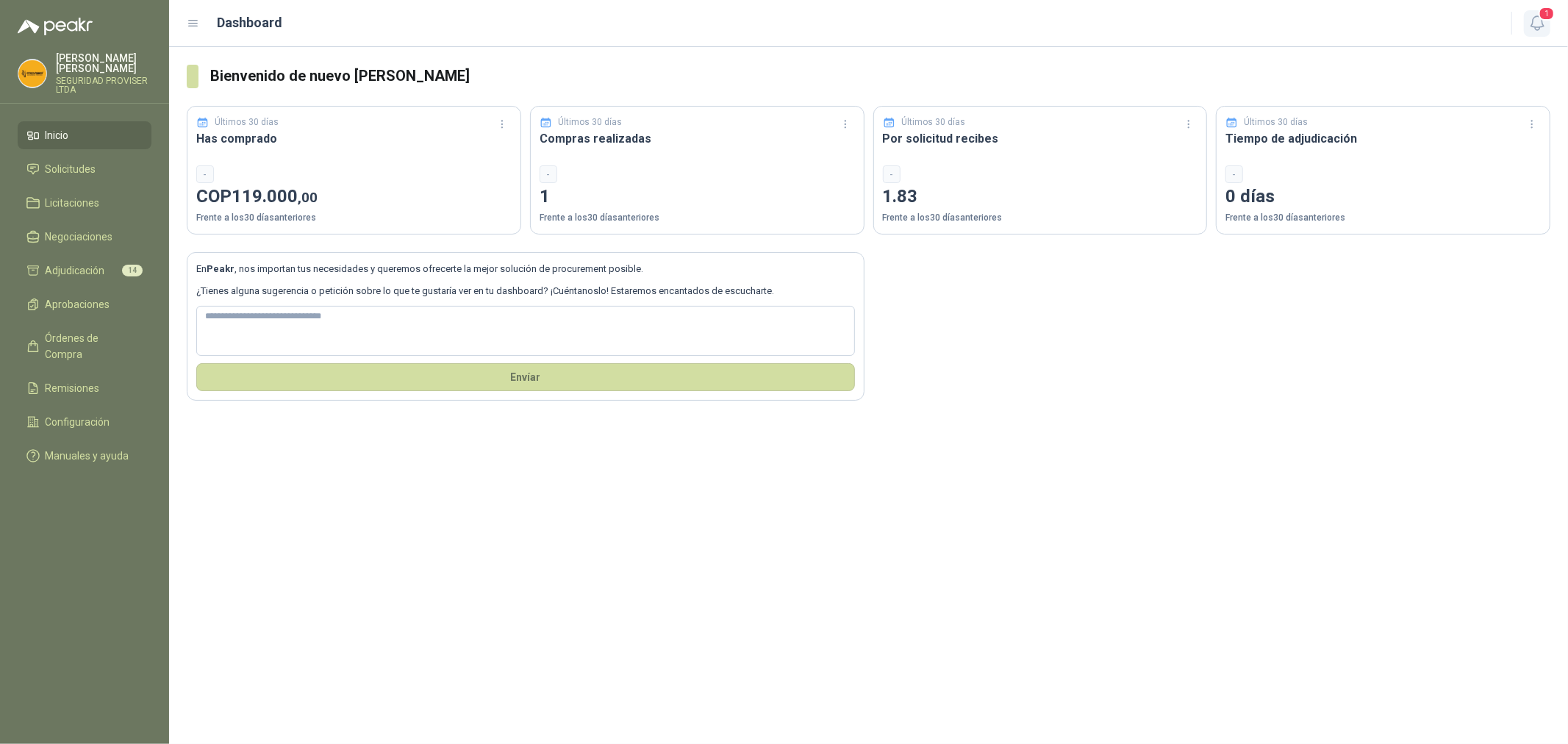
click at [1540, 18] on span "1" at bounding box center [1546, 14] width 16 height 14
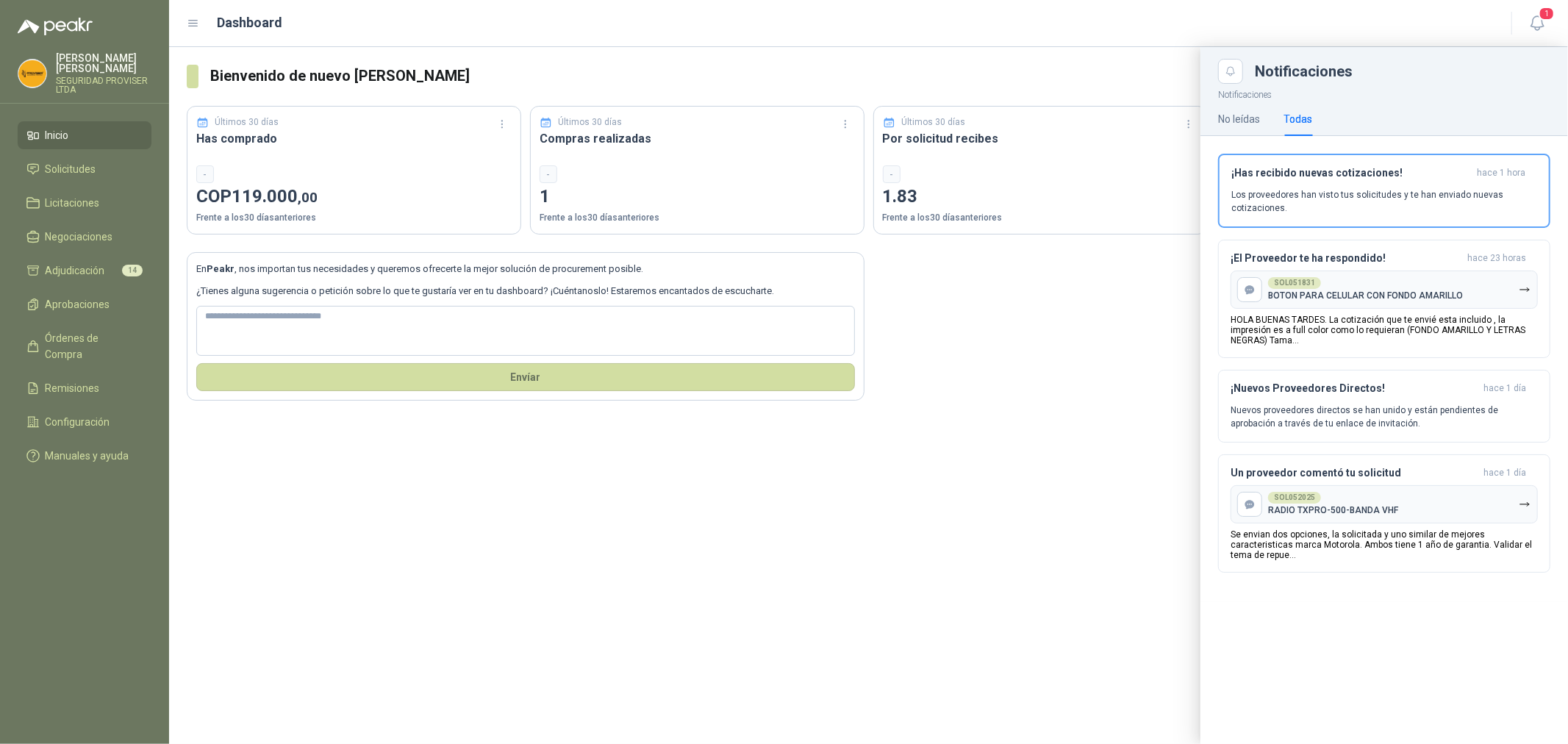
click at [1017, 454] on div at bounding box center [868, 396] width 1399 height 698
